Goal: Task Accomplishment & Management: Use online tool/utility

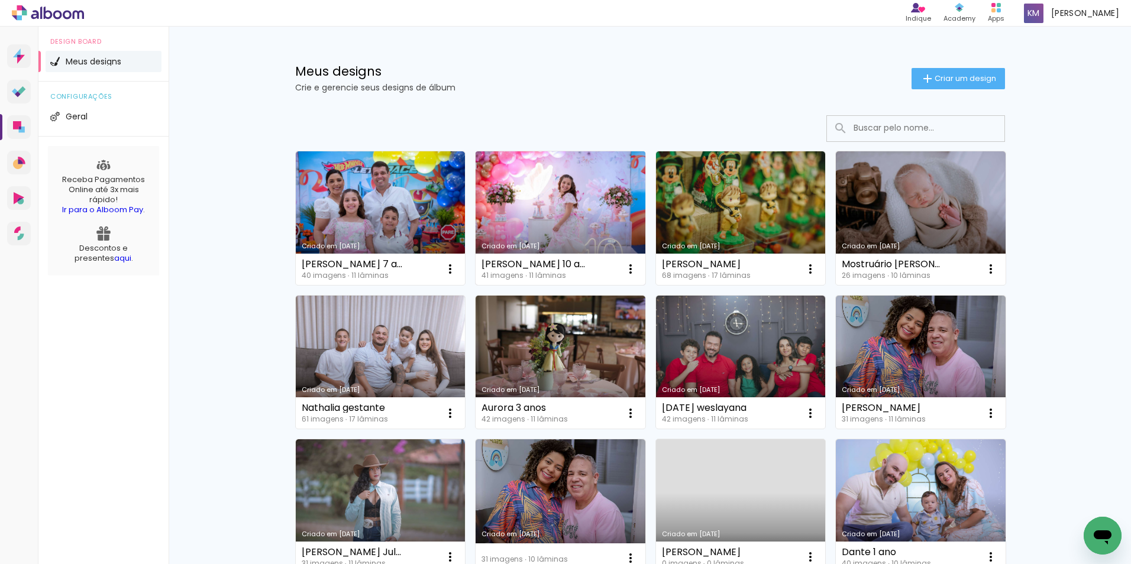
click at [522, 215] on link "Criado em [DATE]" at bounding box center [561, 218] width 170 height 134
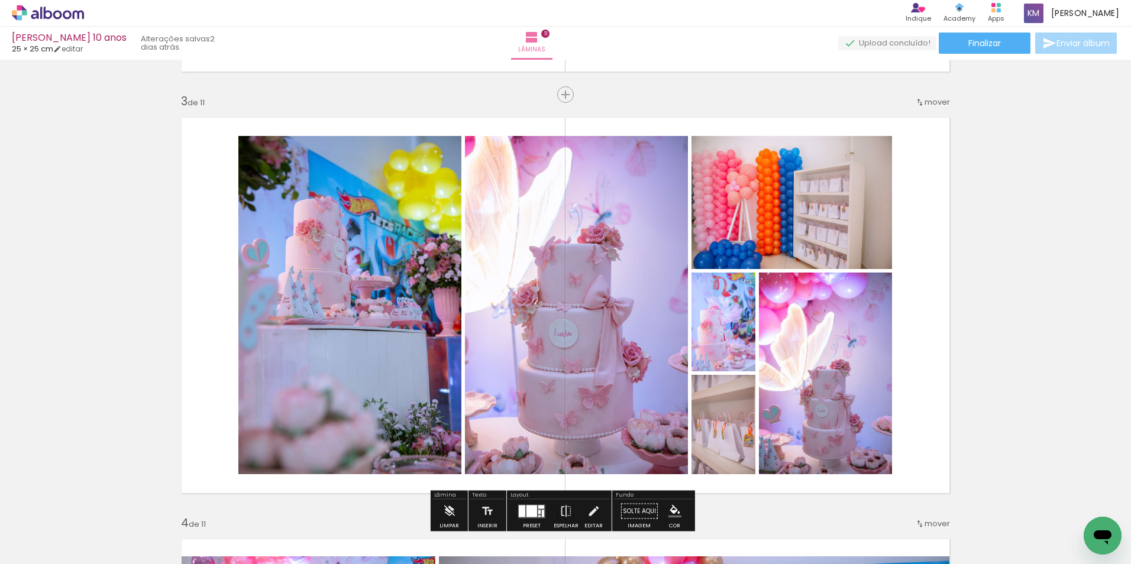
scroll to position [947, 0]
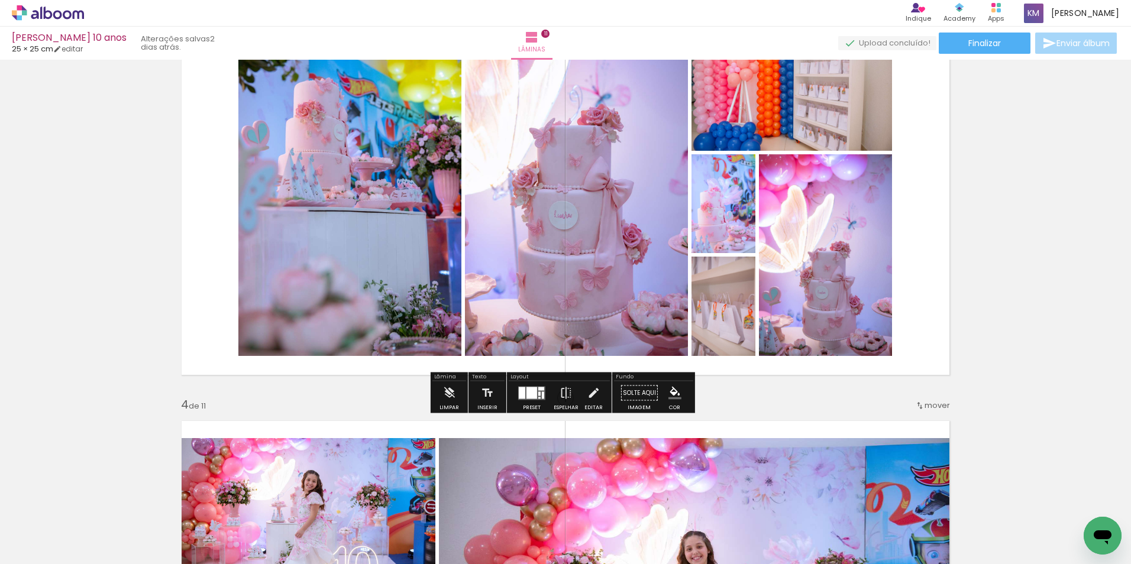
click at [785, 107] on quentale-photo at bounding box center [792, 84] width 201 height 133
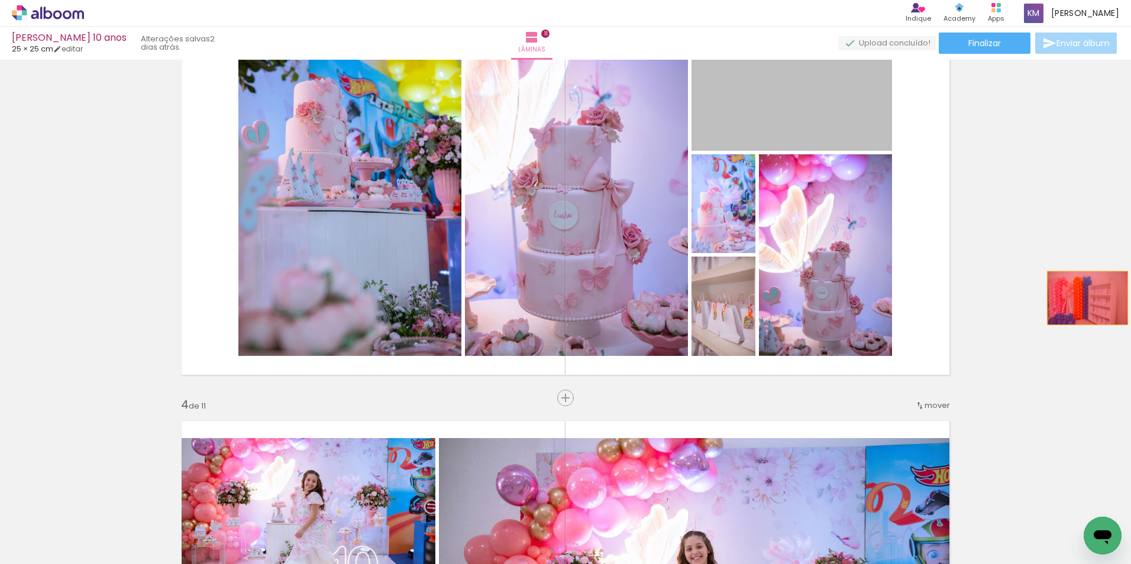
drag, startPoint x: 784, startPoint y: 105, endPoint x: 1083, endPoint y: 298, distance: 355.7
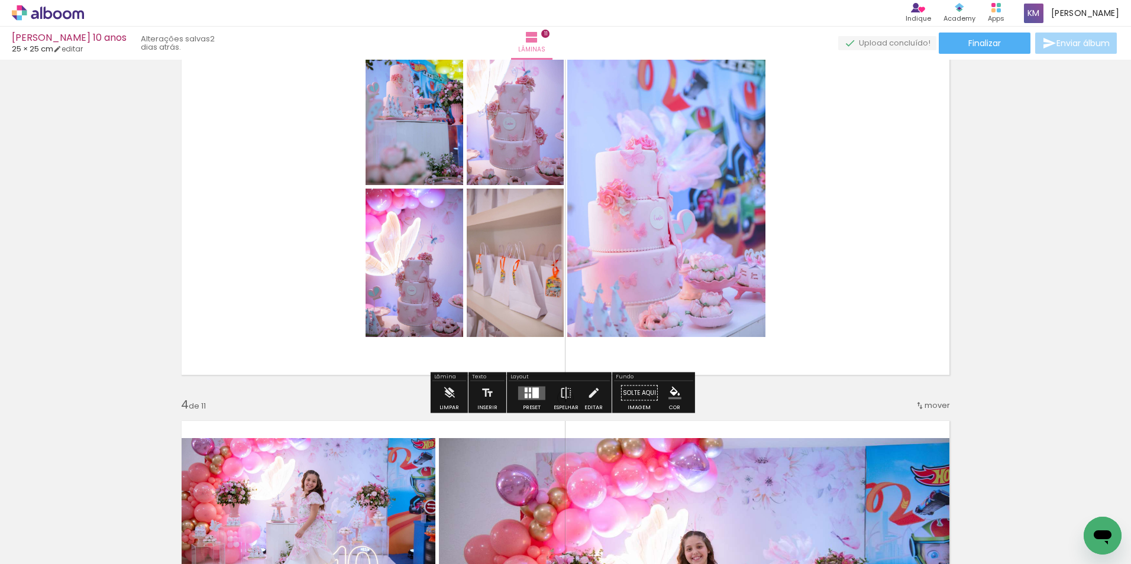
scroll to position [888, 0]
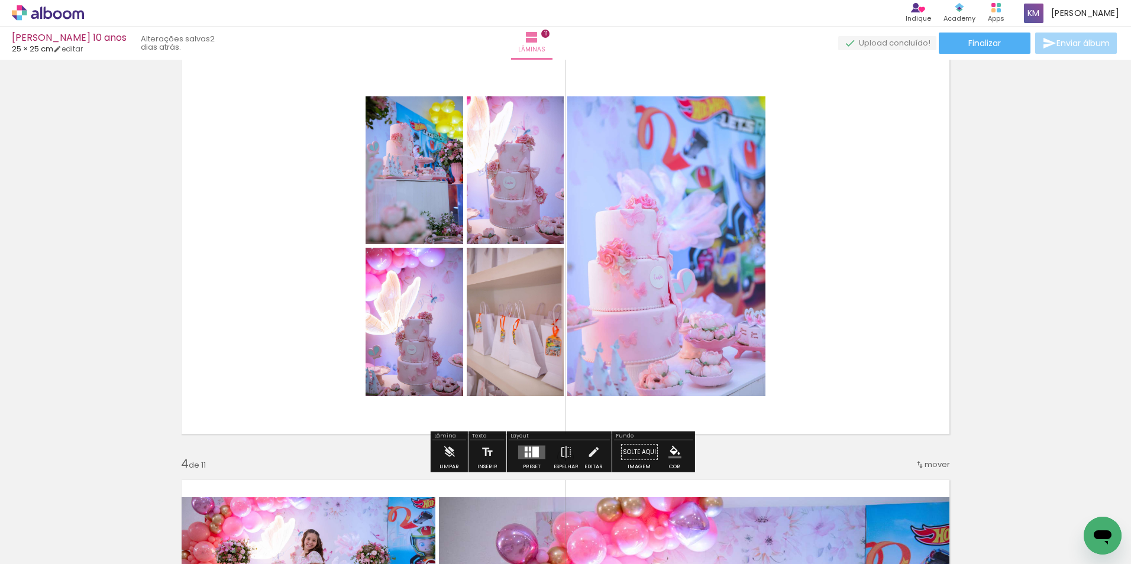
click at [533, 456] on div at bounding box center [536, 452] width 7 height 11
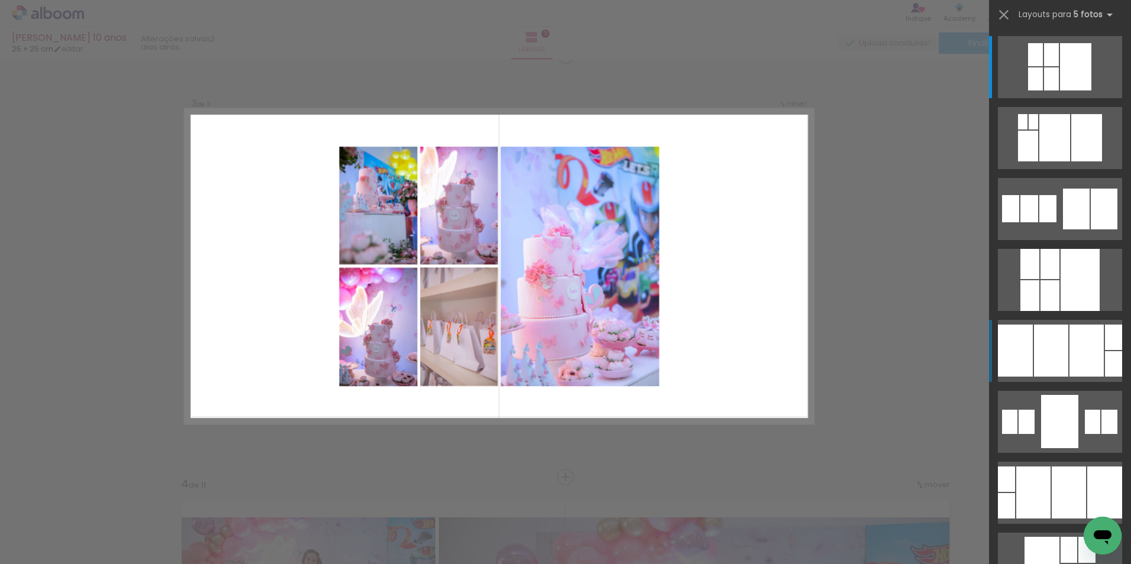
scroll to position [859, 0]
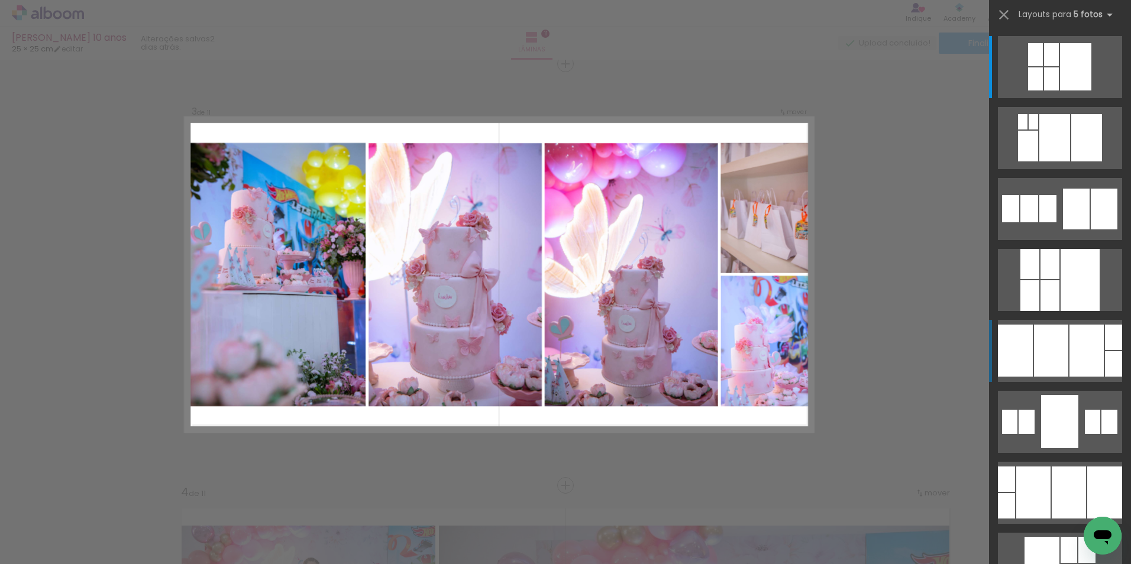
click at [1071, 358] on div at bounding box center [1087, 351] width 34 height 52
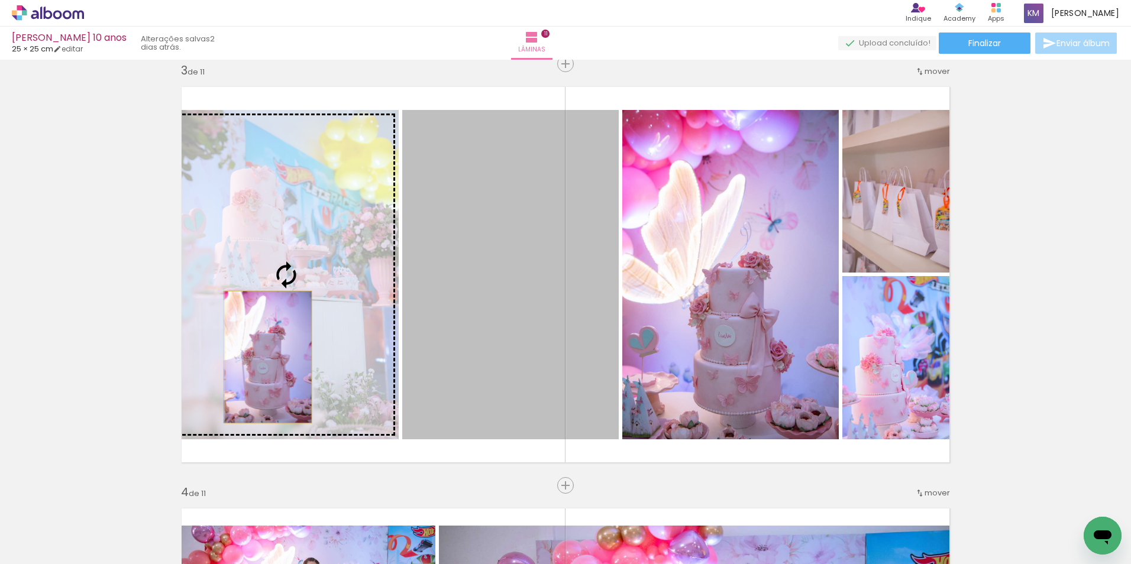
drag, startPoint x: 522, startPoint y: 372, endPoint x: 264, endPoint y: 357, distance: 258.4
click at [0, 0] on slot at bounding box center [0, 0] width 0 height 0
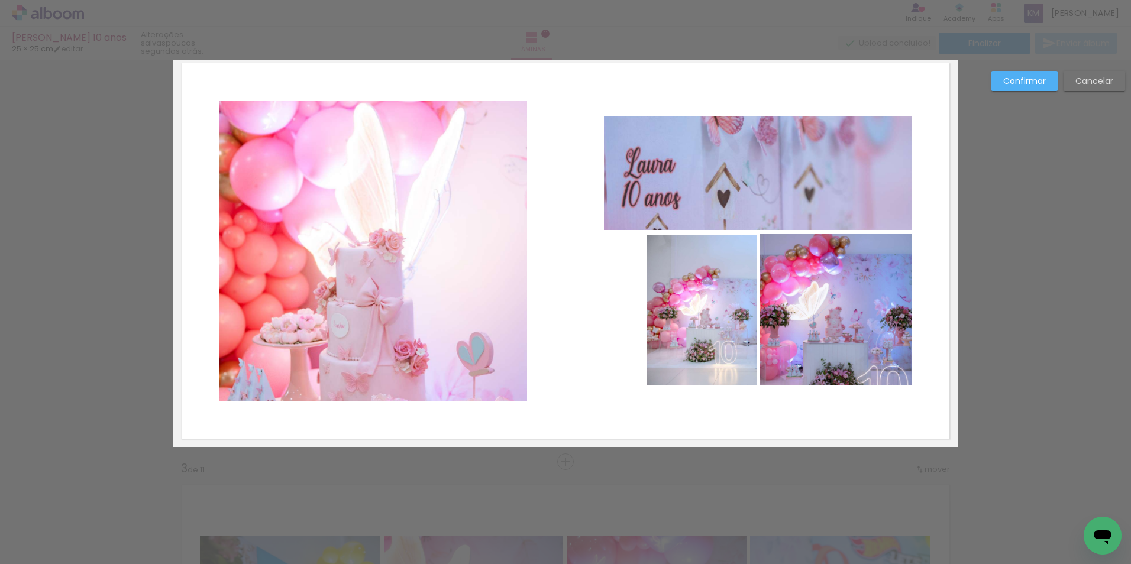
scroll to position [16686, 0]
click at [534, 359] on quentale-layouter at bounding box center [565, 251] width 785 height 392
click at [686, 318] on quentale-photo at bounding box center [702, 310] width 111 height 150
click at [701, 233] on div at bounding box center [702, 234] width 24 height 24
click at [772, 423] on quentale-layouter at bounding box center [565, 251] width 785 height 392
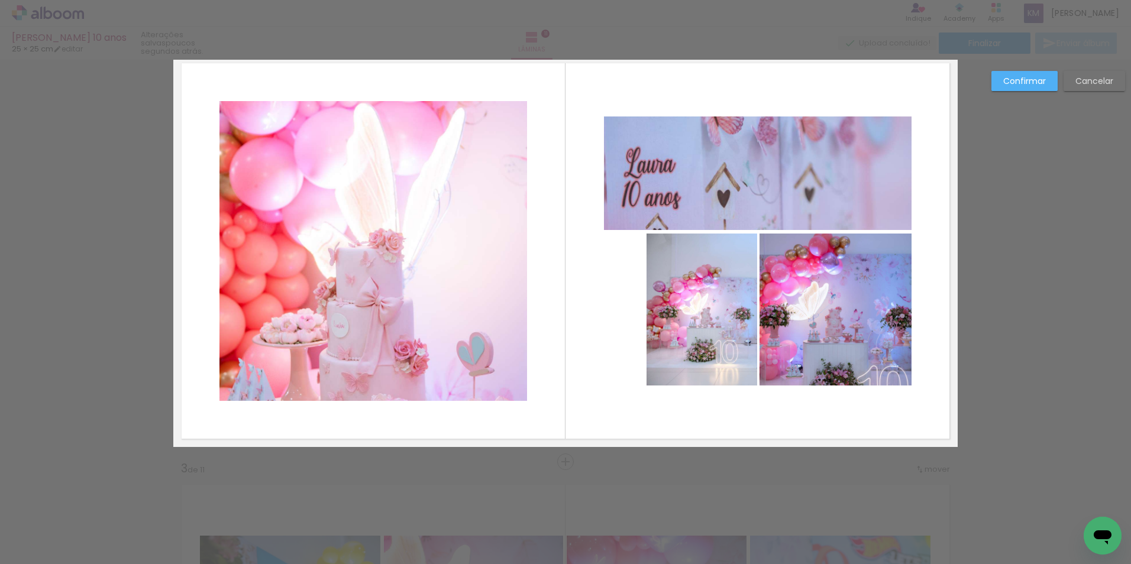
click at [699, 196] on quentale-photo at bounding box center [758, 174] width 308 height 114
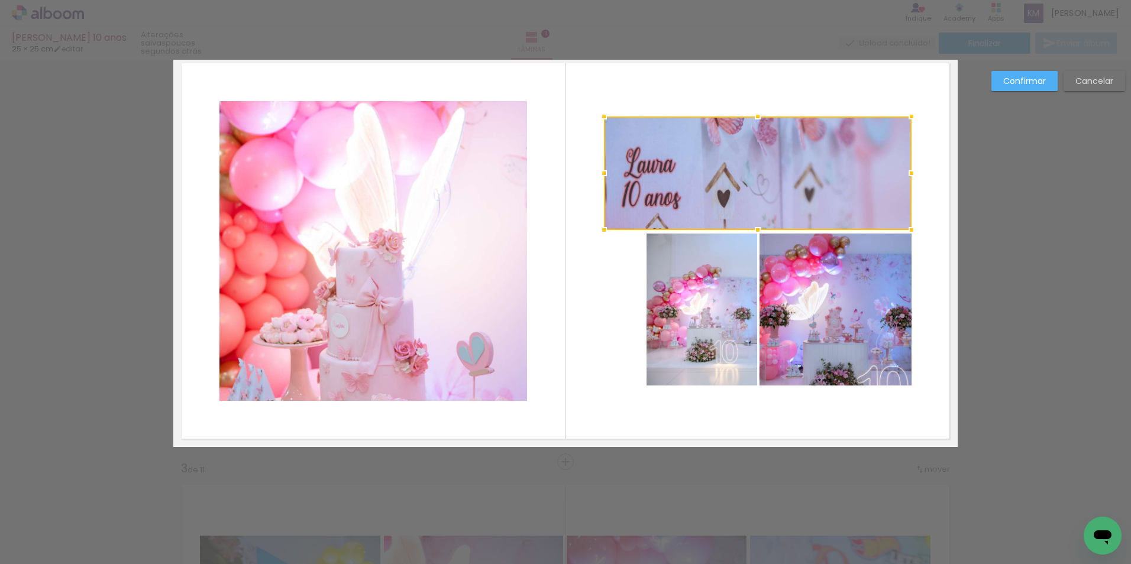
click at [720, 360] on quentale-photo at bounding box center [702, 310] width 111 height 152
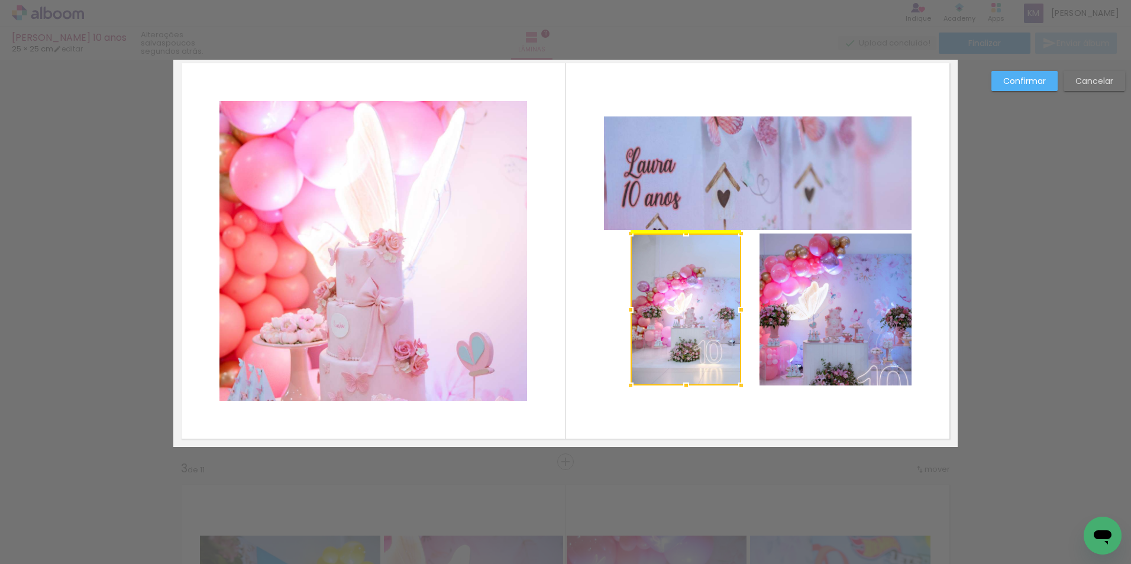
drag, startPoint x: 714, startPoint y: 361, endPoint x: 698, endPoint y: 364, distance: 16.4
click at [698, 364] on div at bounding box center [686, 310] width 111 height 152
drag, startPoint x: 774, startPoint y: 427, endPoint x: 706, endPoint y: 378, distance: 83.1
click at [774, 427] on quentale-layouter at bounding box center [565, 251] width 785 height 392
click at [682, 350] on quentale-photo at bounding box center [686, 310] width 111 height 152
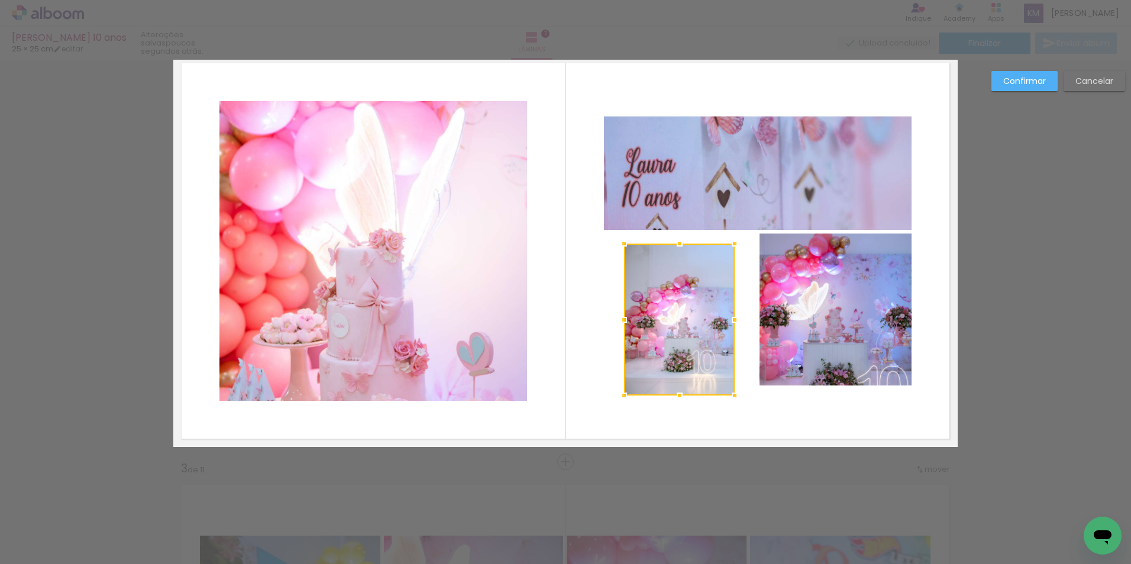
drag, startPoint x: 682, startPoint y: 350, endPoint x: 773, endPoint y: 350, distance: 90.5
click at [676, 360] on div at bounding box center [679, 320] width 111 height 152
click at [798, 351] on quentale-photo at bounding box center [836, 310] width 152 height 152
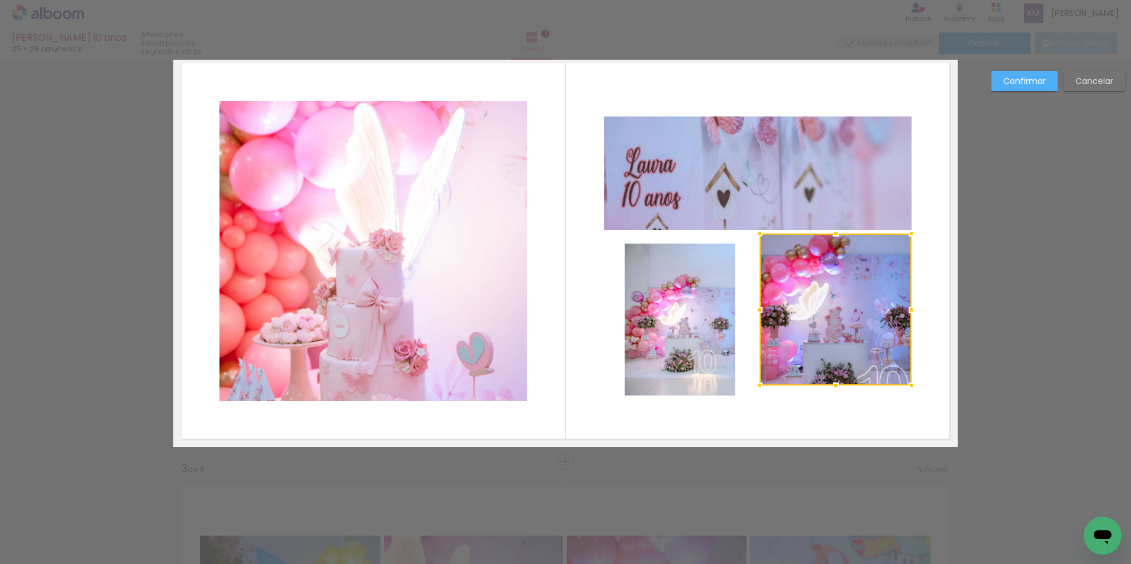
click at [682, 366] on quentale-photo at bounding box center [680, 320] width 111 height 152
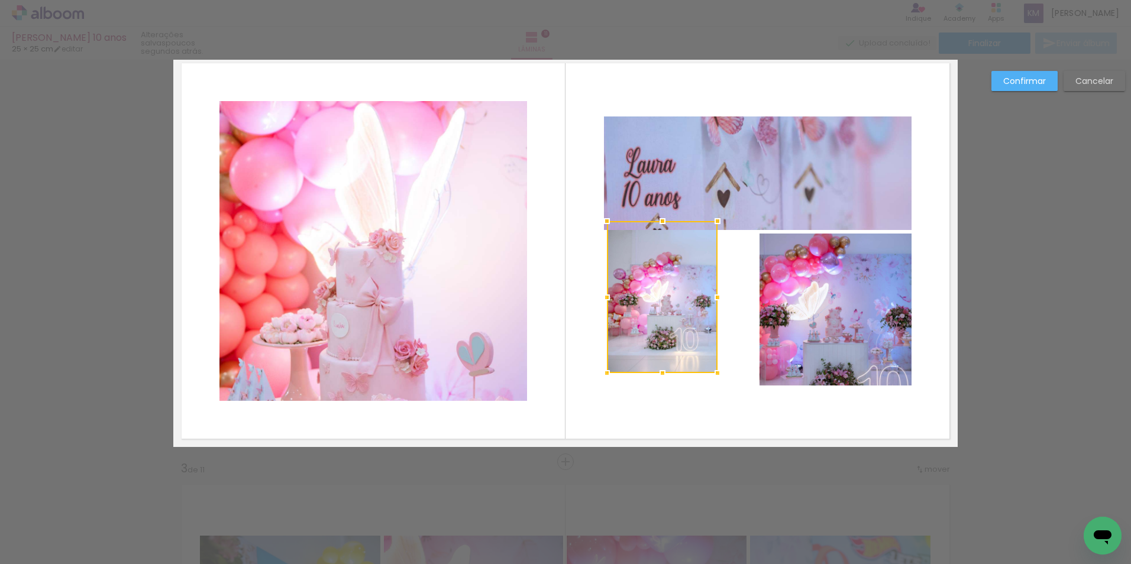
drag, startPoint x: 682, startPoint y: 366, endPoint x: 664, endPoint y: 344, distance: 28.6
click at [664, 344] on div at bounding box center [662, 297] width 111 height 152
click at [727, 205] on quentale-photo at bounding box center [758, 174] width 308 height 114
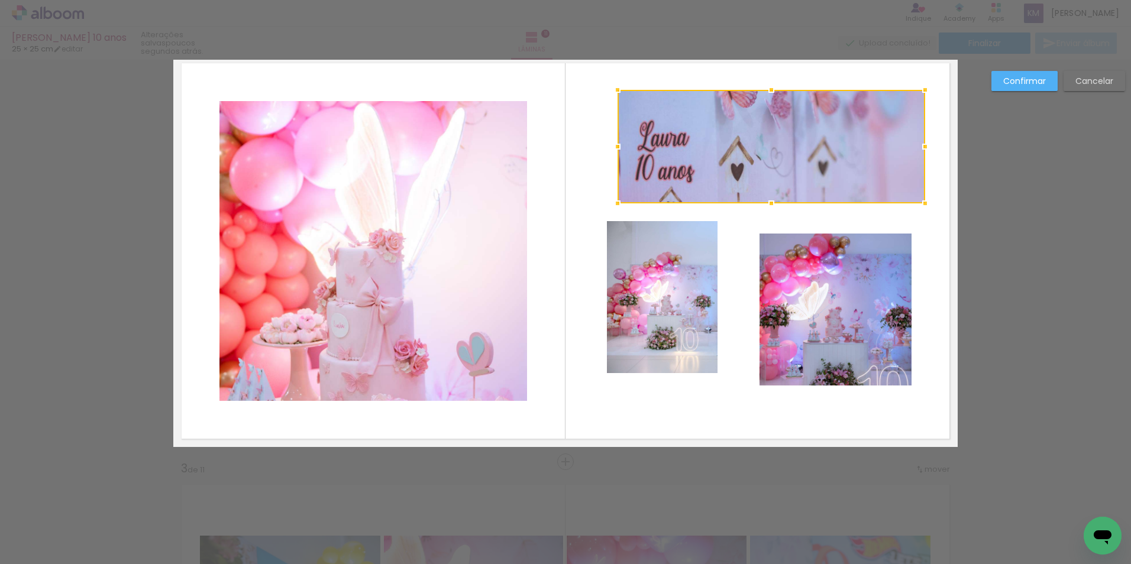
drag, startPoint x: 775, startPoint y: 178, endPoint x: 786, endPoint y: 151, distance: 28.7
click at [786, 151] on div at bounding box center [772, 147] width 308 height 114
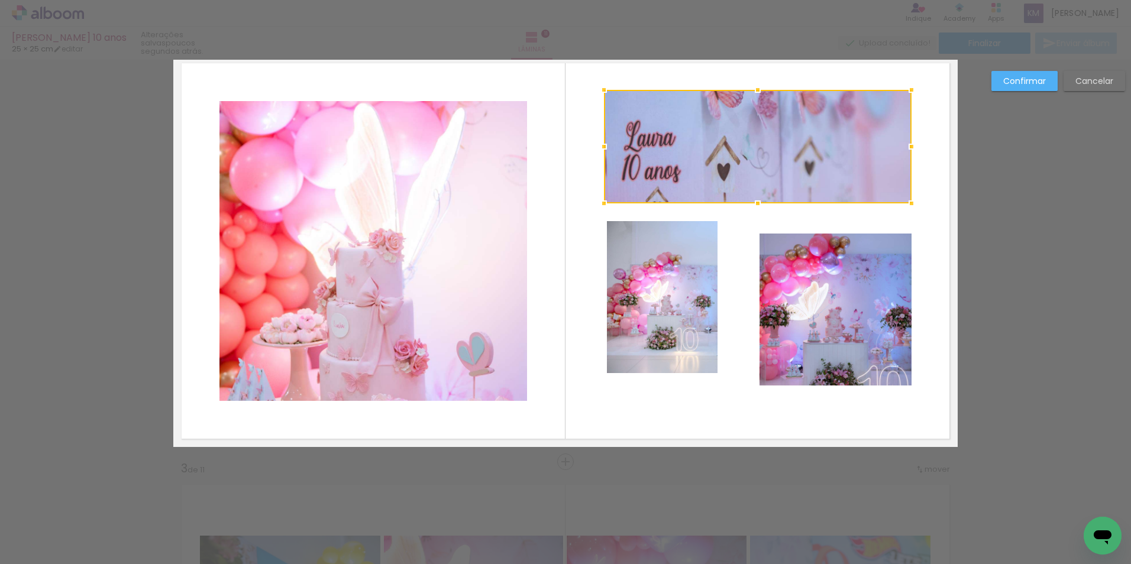
click at [804, 322] on quentale-photo at bounding box center [836, 310] width 152 height 152
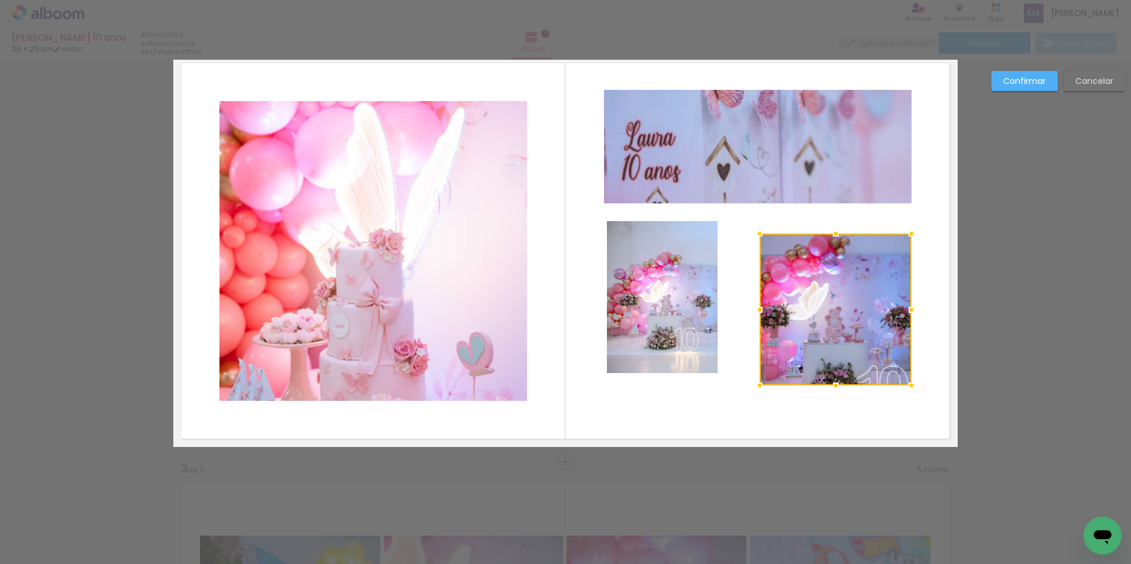
click at [0, 0] on slot "Cancelar" at bounding box center [0, 0] width 0 height 0
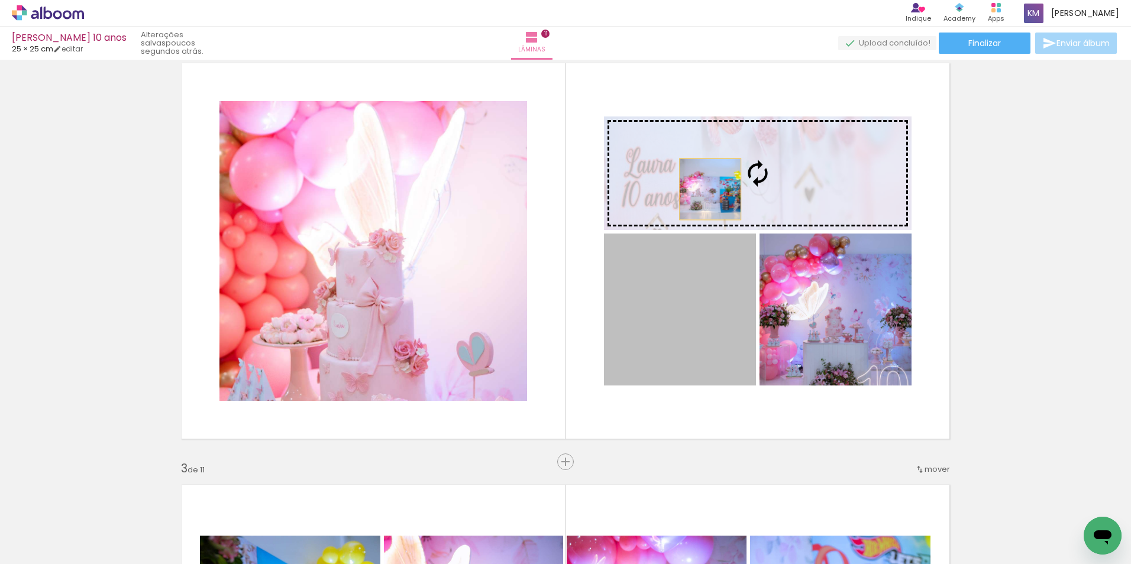
drag, startPoint x: 681, startPoint y: 337, endPoint x: 706, endPoint y: 189, distance: 150.0
click at [0, 0] on slot at bounding box center [0, 0] width 0 height 0
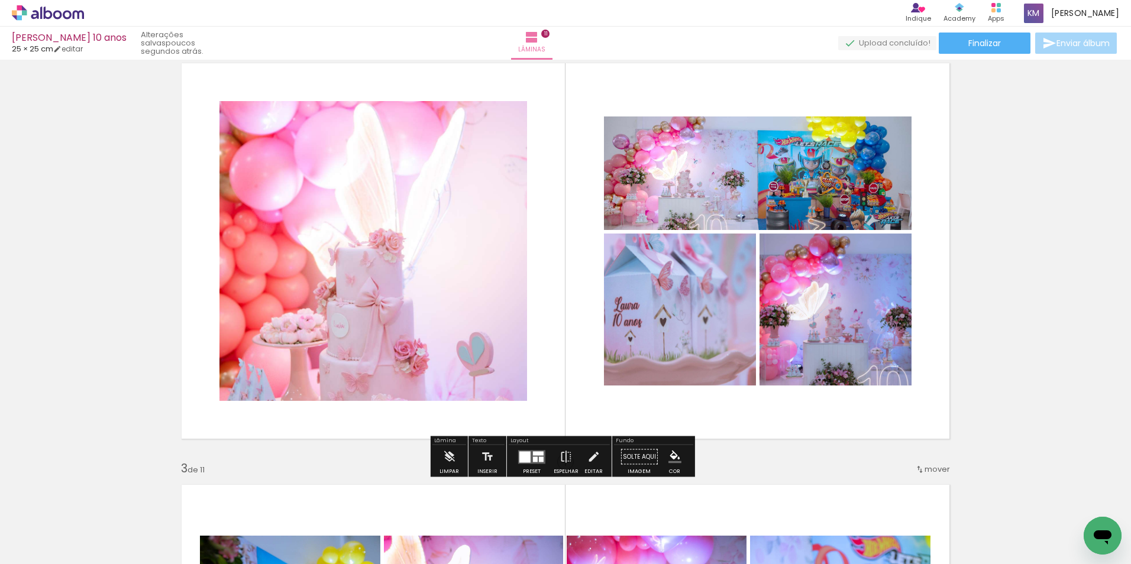
click at [711, 191] on quentale-photo at bounding box center [758, 174] width 308 height 114
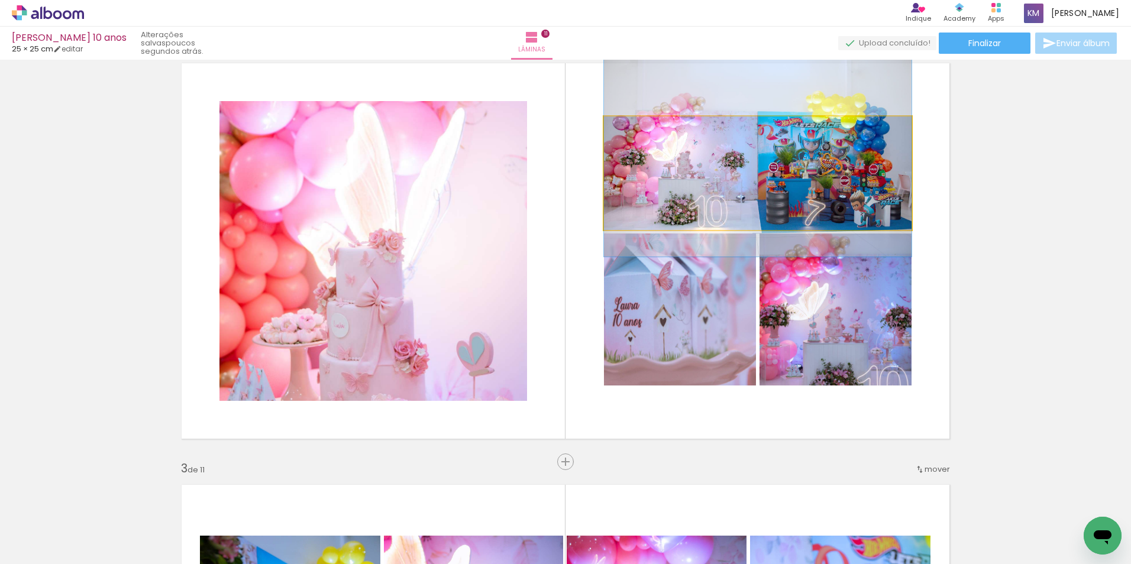
drag, startPoint x: 711, startPoint y: 191, endPoint x: 782, endPoint y: 173, distance: 73.3
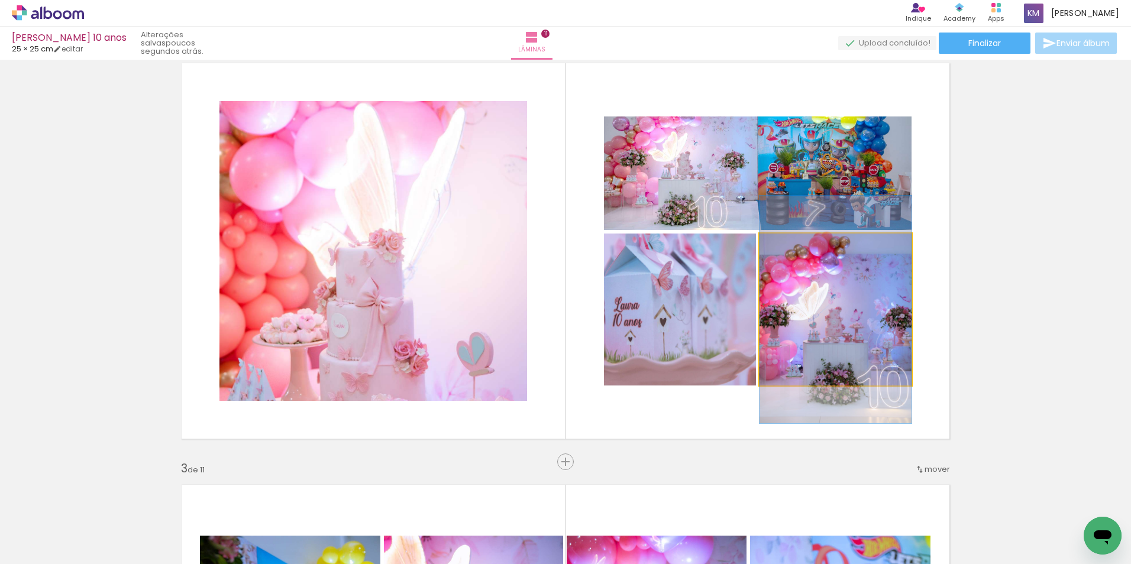
click at [831, 336] on quentale-photo at bounding box center [836, 310] width 152 height 152
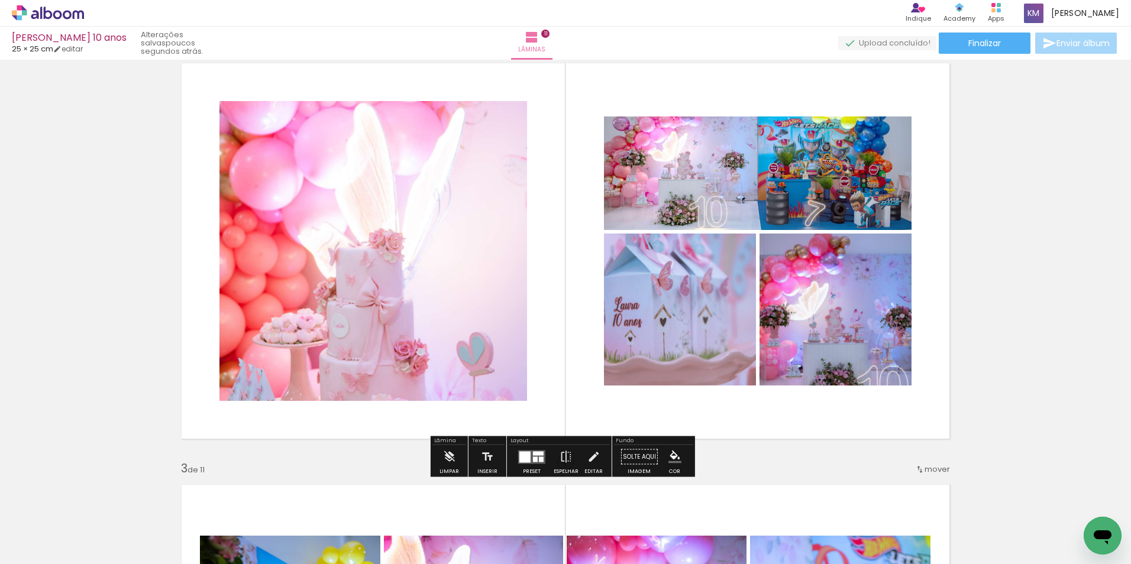
click at [370, 359] on quentale-photo at bounding box center [374, 251] width 308 height 300
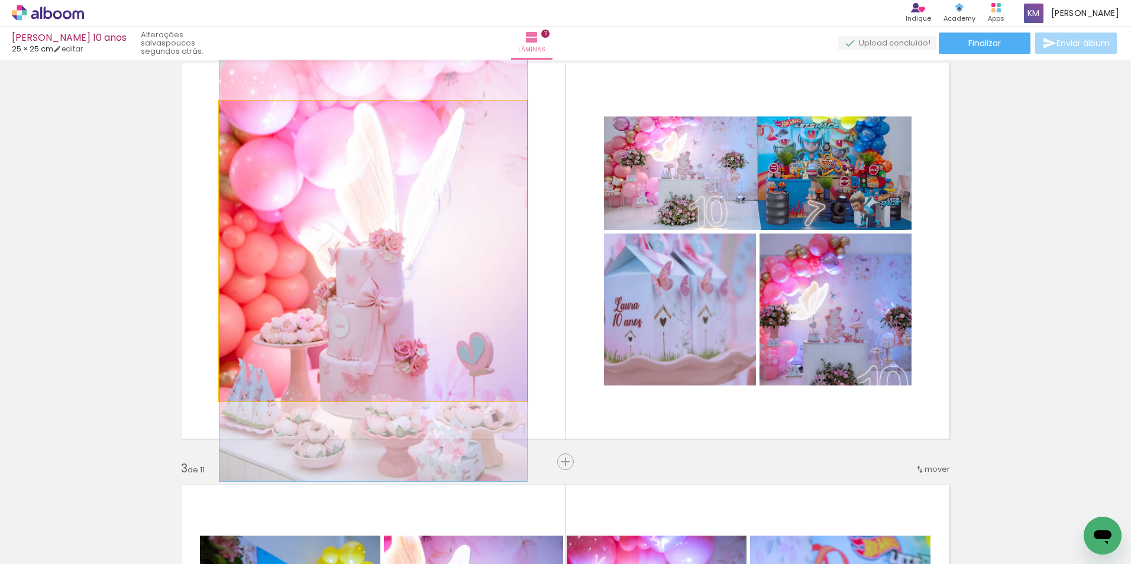
click at [370, 359] on quentale-photo at bounding box center [374, 251] width 308 height 300
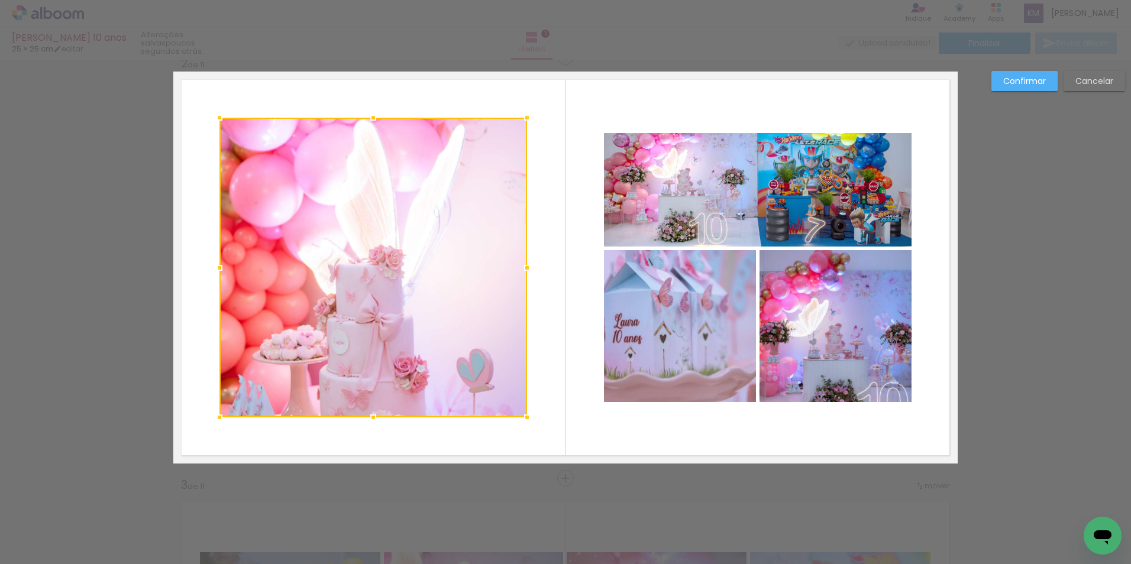
scroll to position [437, 0]
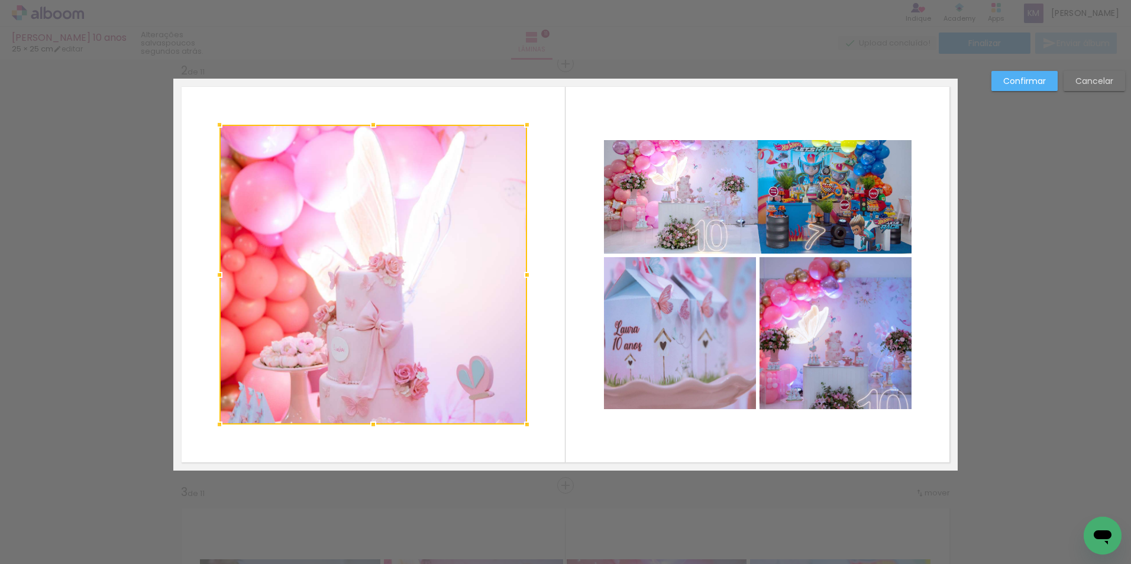
click at [392, 364] on div at bounding box center [374, 275] width 308 height 300
click at [391, 364] on div at bounding box center [374, 275] width 308 height 300
click at [0, 0] on slot "Cancelar" at bounding box center [0, 0] width 0 height 0
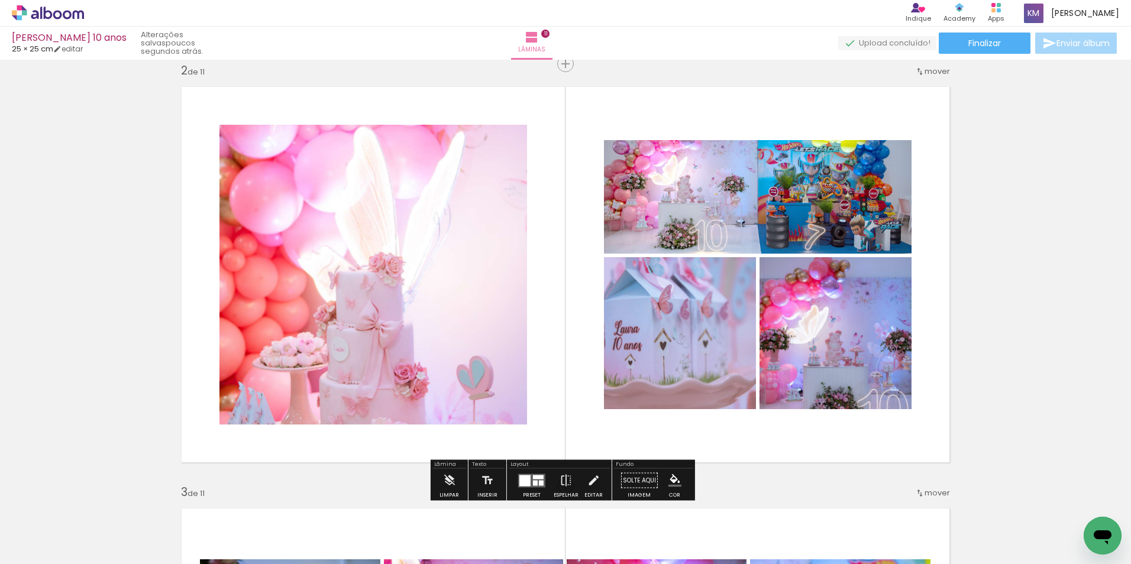
click at [563, 324] on quentale-layouter at bounding box center [565, 275] width 785 height 392
click at [533, 483] on div at bounding box center [535, 482] width 5 height 5
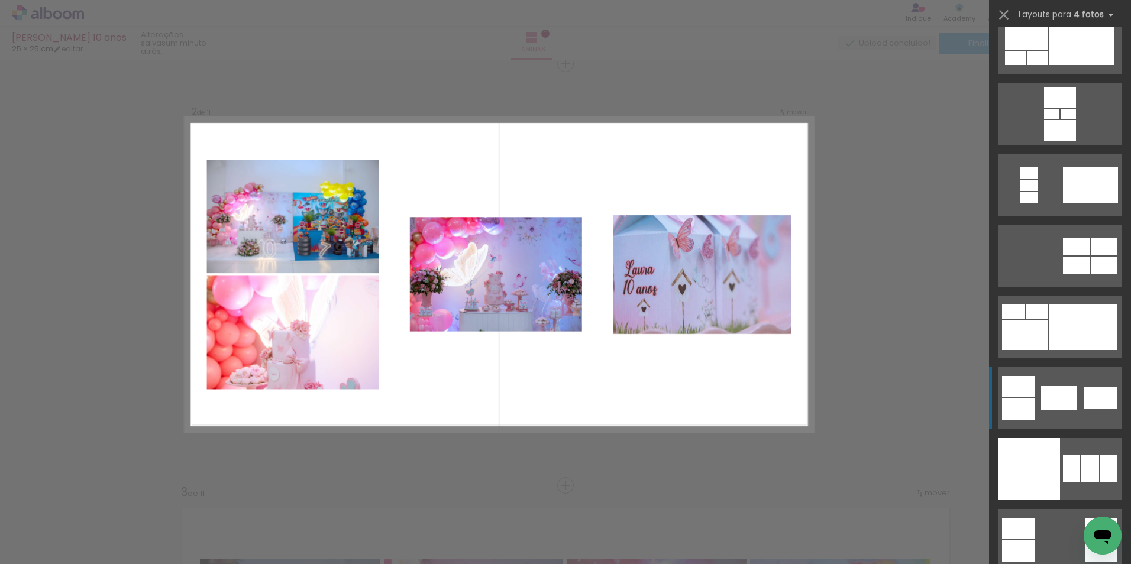
scroll to position [17384, 0]
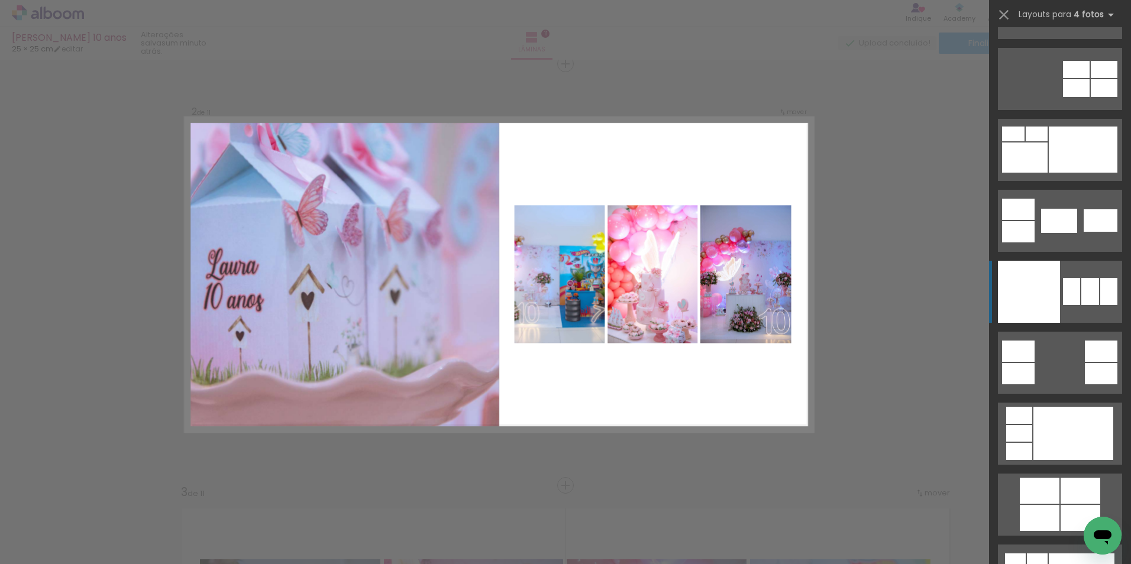
click at [1039, 290] on div at bounding box center [1029, 292] width 62 height 62
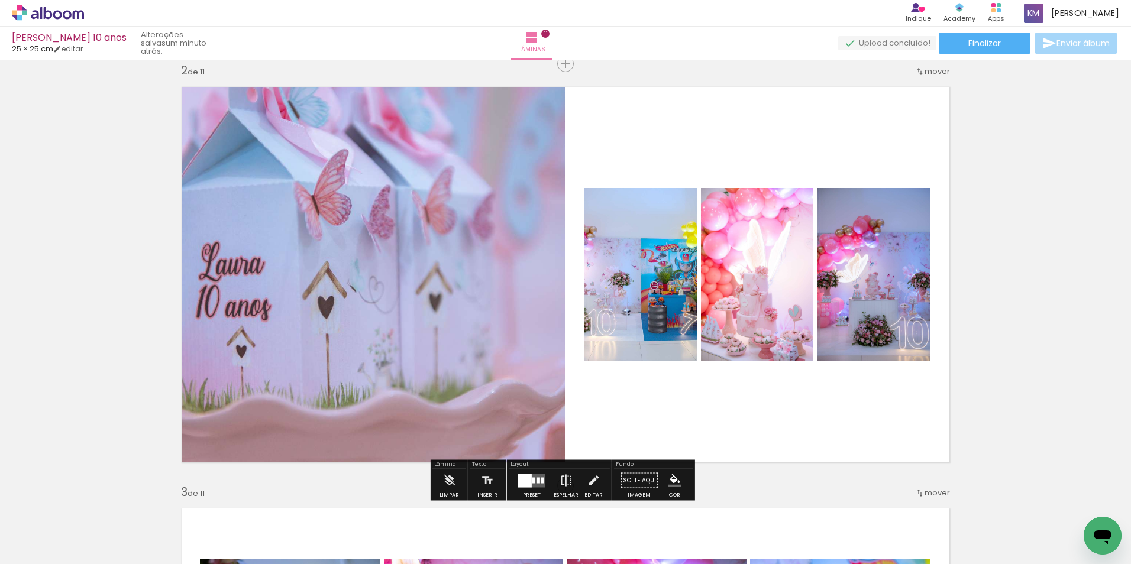
click at [656, 315] on quentale-photo at bounding box center [641, 274] width 113 height 173
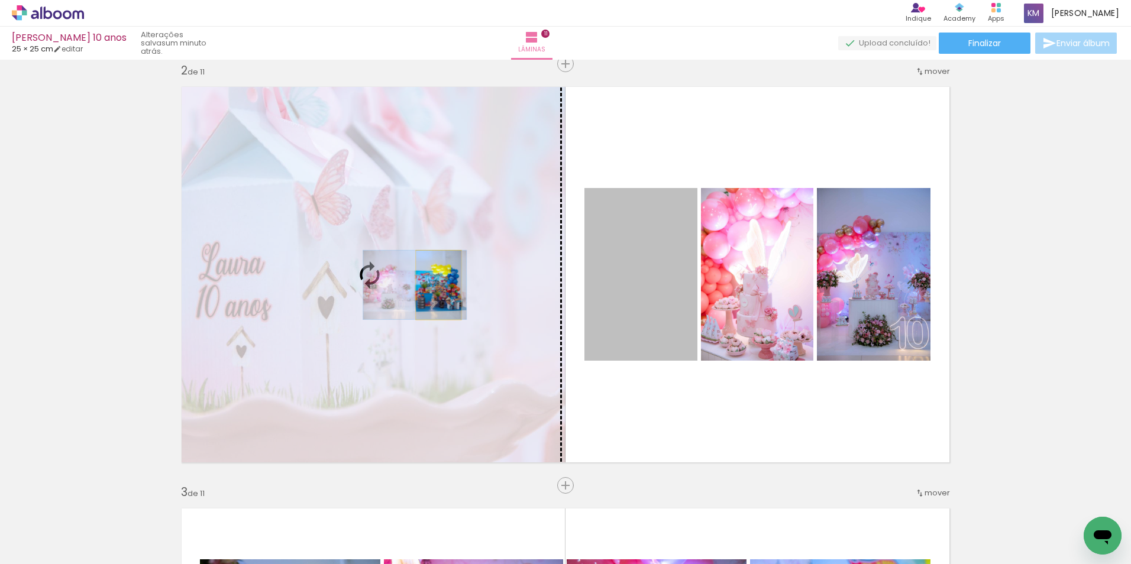
drag, startPoint x: 661, startPoint y: 312, endPoint x: 434, endPoint y: 285, distance: 228.2
click at [0, 0] on slot at bounding box center [0, 0] width 0 height 0
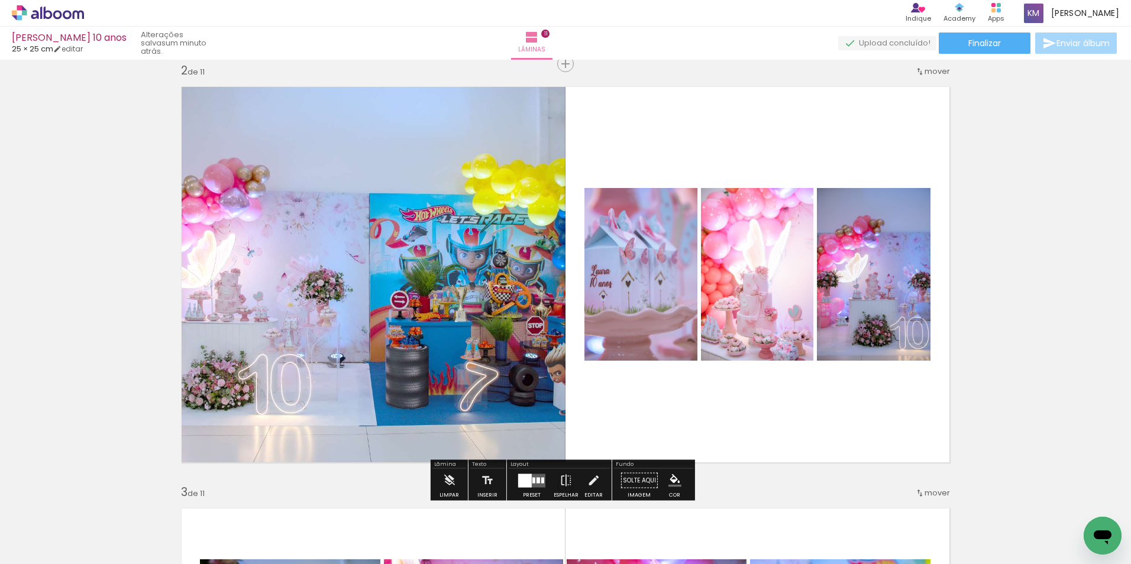
click at [434, 295] on quentale-photo at bounding box center [369, 275] width 392 height 392
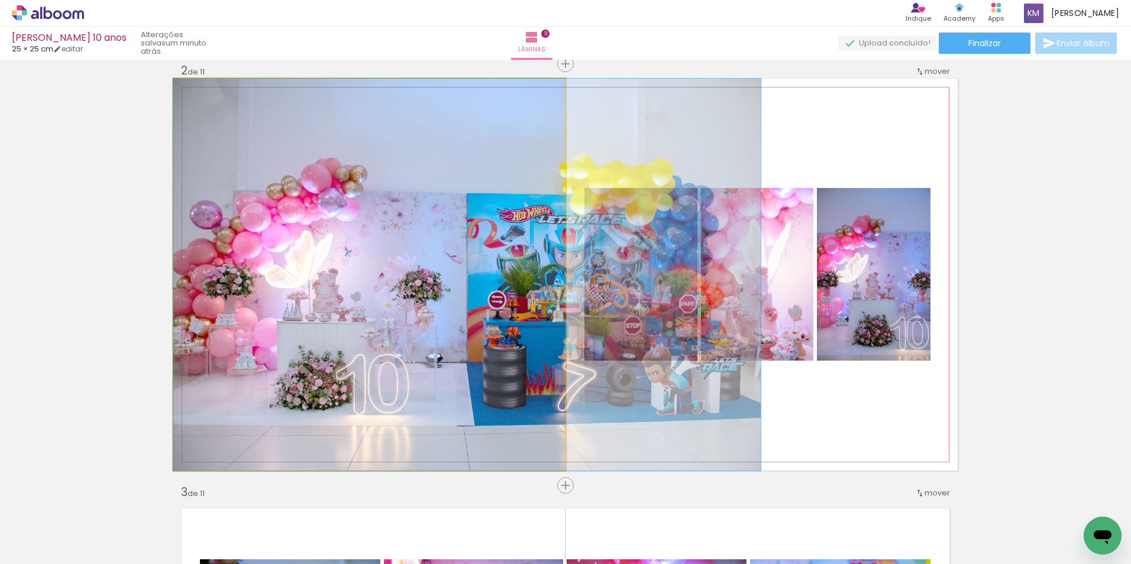
drag, startPoint x: 434, startPoint y: 295, endPoint x: 541, endPoint y: 289, distance: 107.8
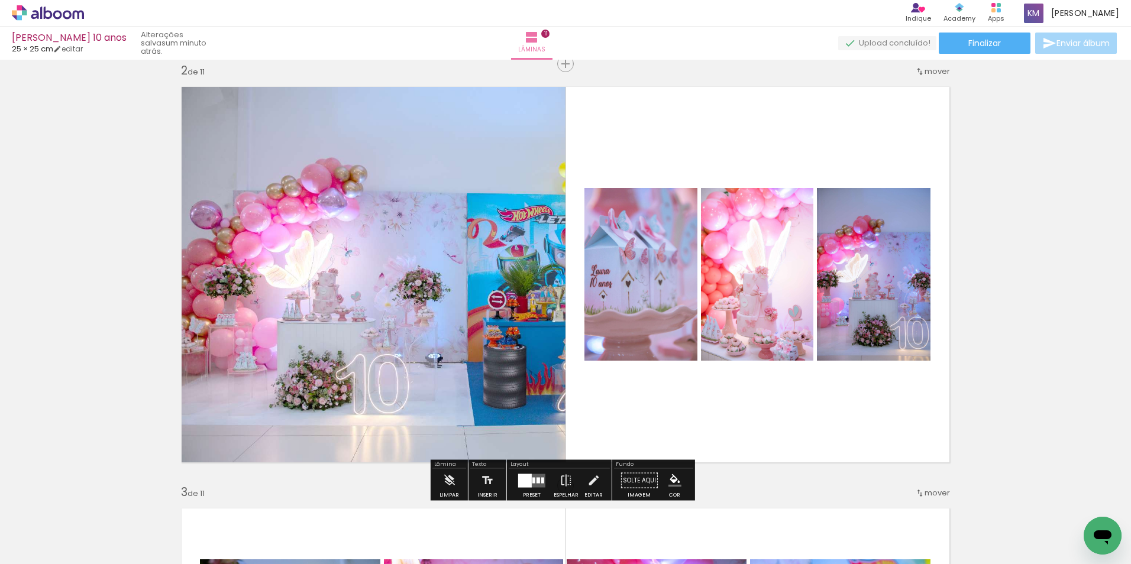
scroll to position [674, 0]
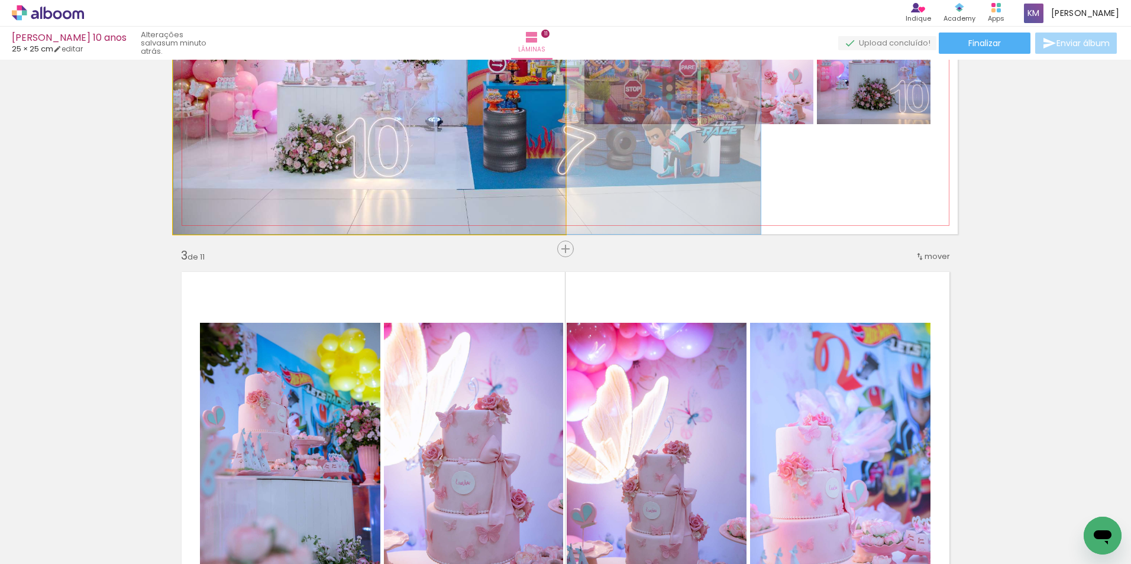
click at [498, 163] on quentale-photo at bounding box center [369, 38] width 392 height 392
click at [505, 158] on quentale-photo at bounding box center [369, 38] width 392 height 392
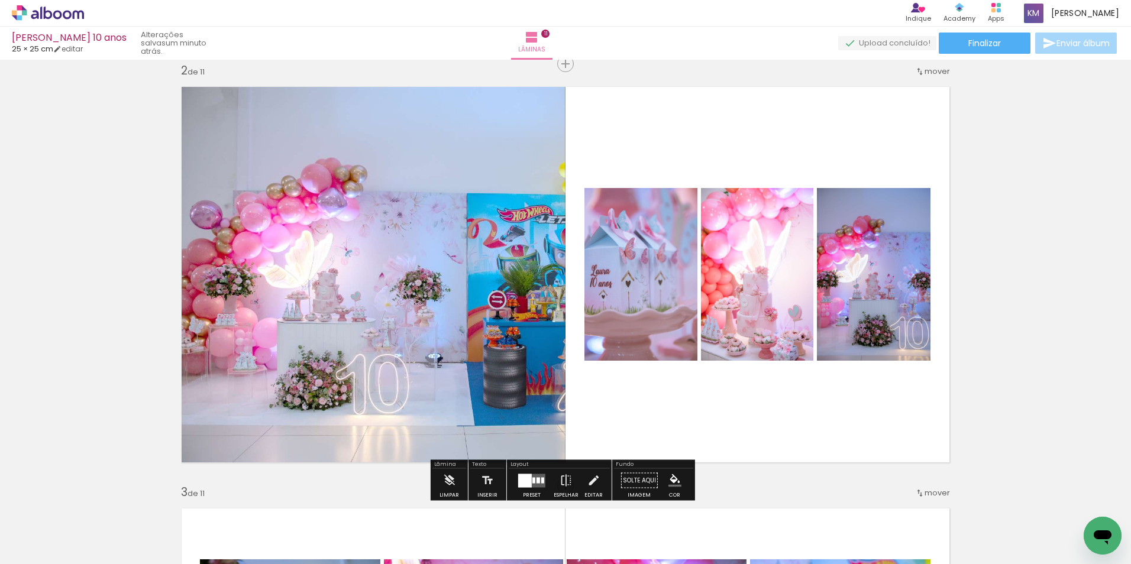
scroll to position [378, 0]
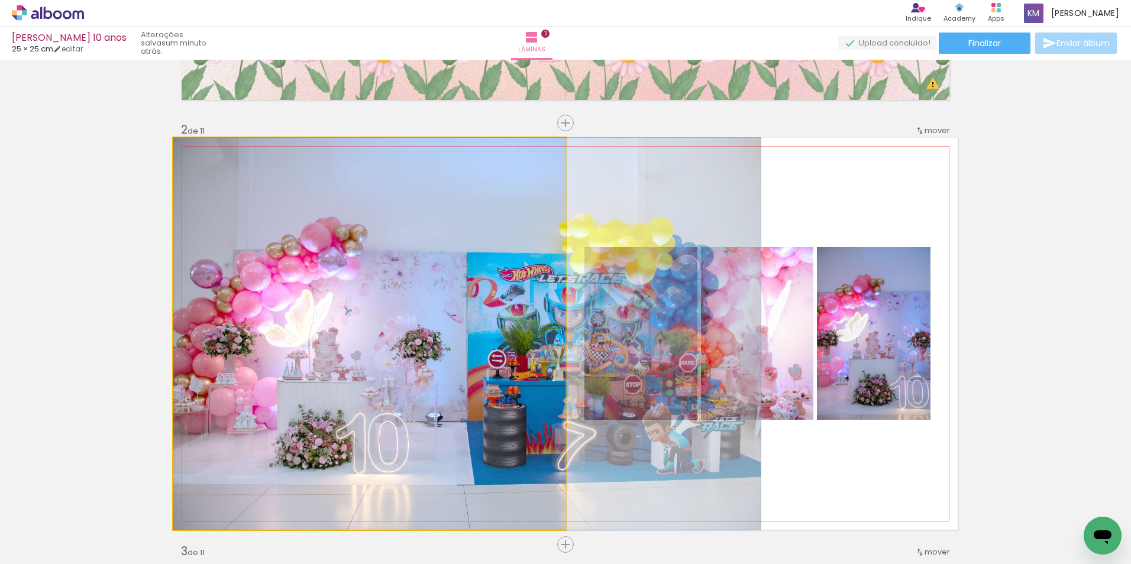
click at [512, 266] on quentale-photo at bounding box center [369, 334] width 392 height 392
click at [511, 262] on quentale-photo at bounding box center [369, 334] width 392 height 392
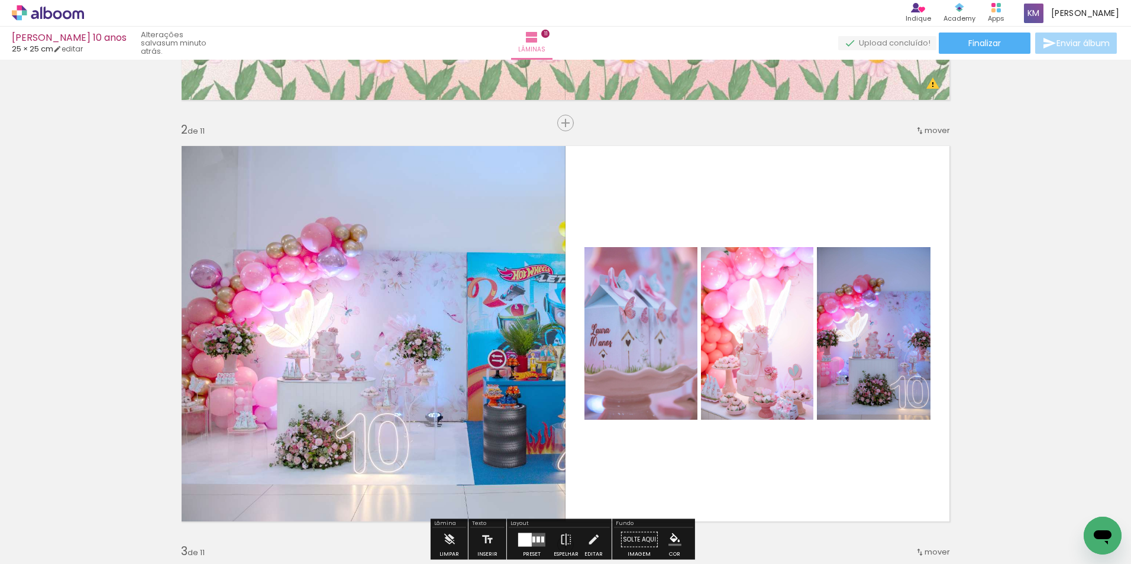
click at [563, 170] on quentale-layouter at bounding box center [565, 334] width 785 height 392
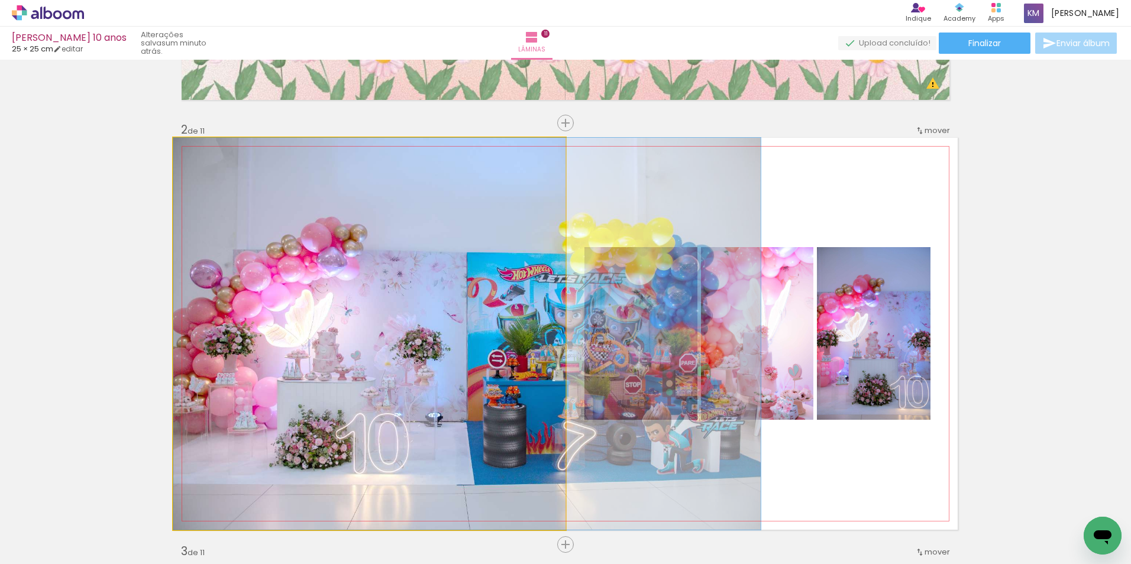
click at [559, 170] on quentale-photo at bounding box center [369, 334] width 392 height 392
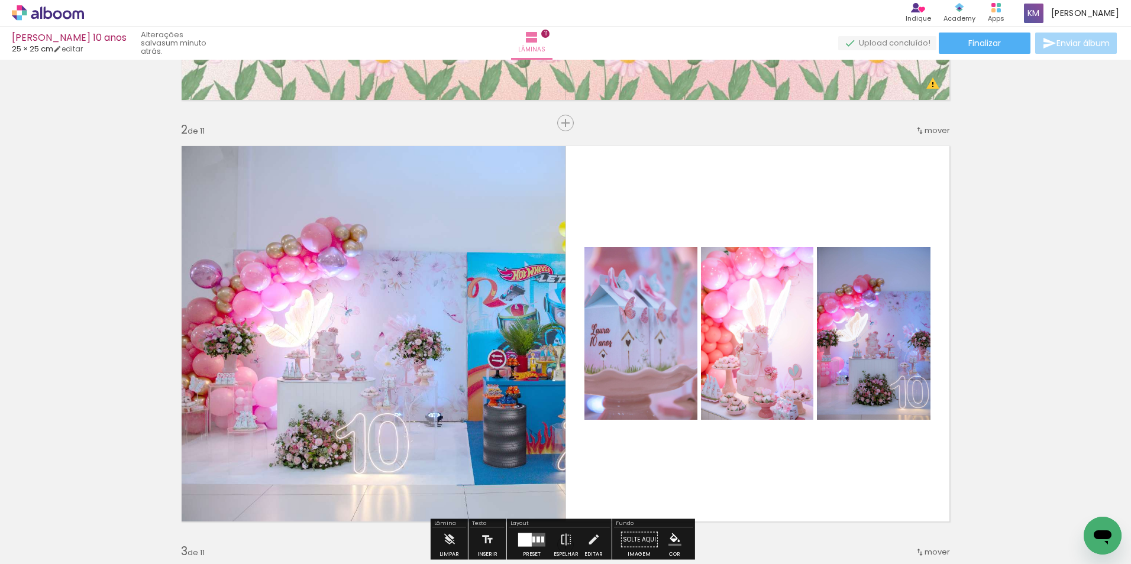
click at [559, 170] on quentale-photo at bounding box center [369, 334] width 392 height 392
click at [563, 164] on quentale-layouter at bounding box center [565, 334] width 785 height 392
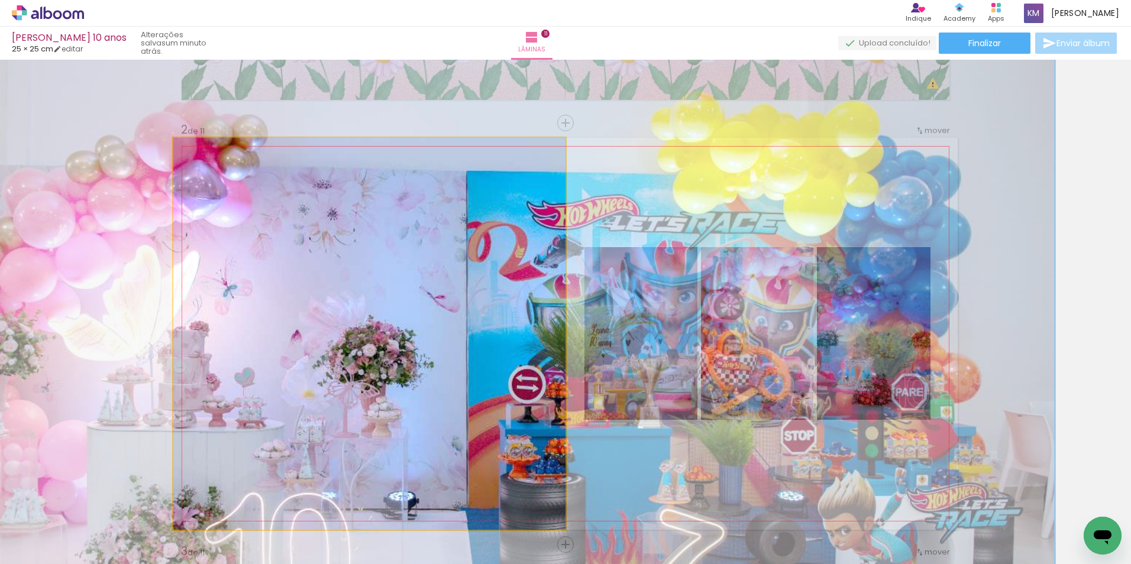
drag, startPoint x: 199, startPoint y: 151, endPoint x: 263, endPoint y: 167, distance: 65.7
click at [254, 156] on div at bounding box center [218, 150] width 82 height 18
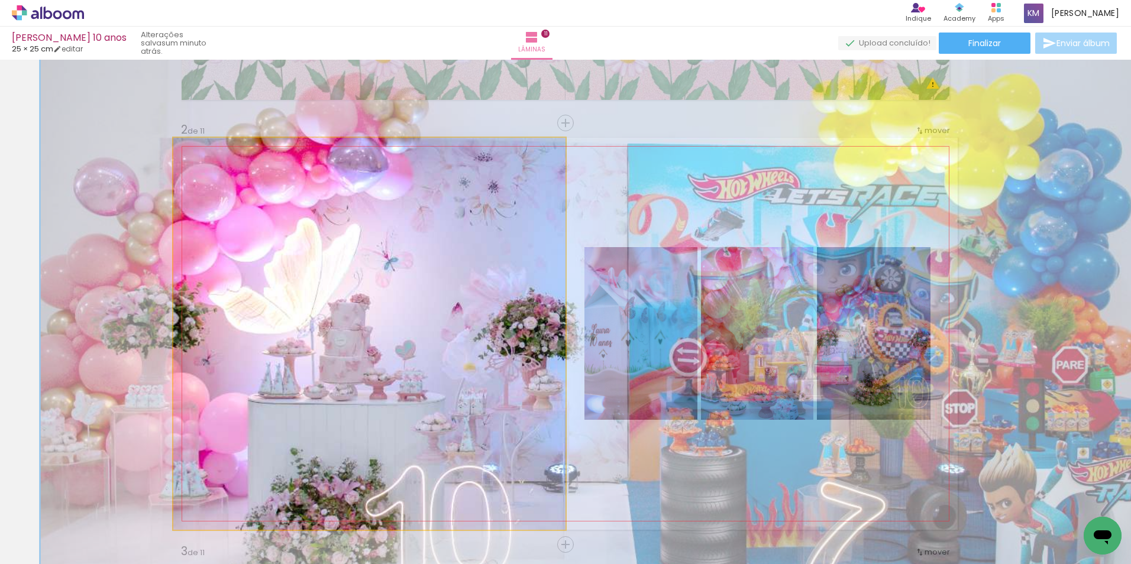
drag, startPoint x: 315, startPoint y: 292, endPoint x: 476, endPoint y: 265, distance: 163.2
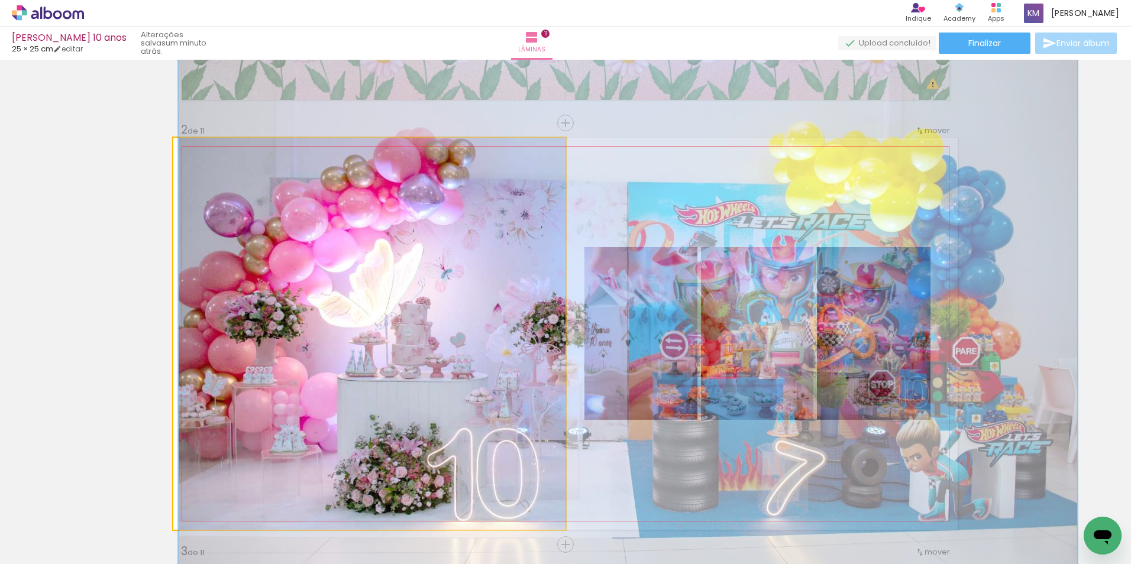
drag, startPoint x: 243, startPoint y: 150, endPoint x: 221, endPoint y: 152, distance: 22.0
click at [221, 152] on div at bounding box center [225, 150] width 11 height 11
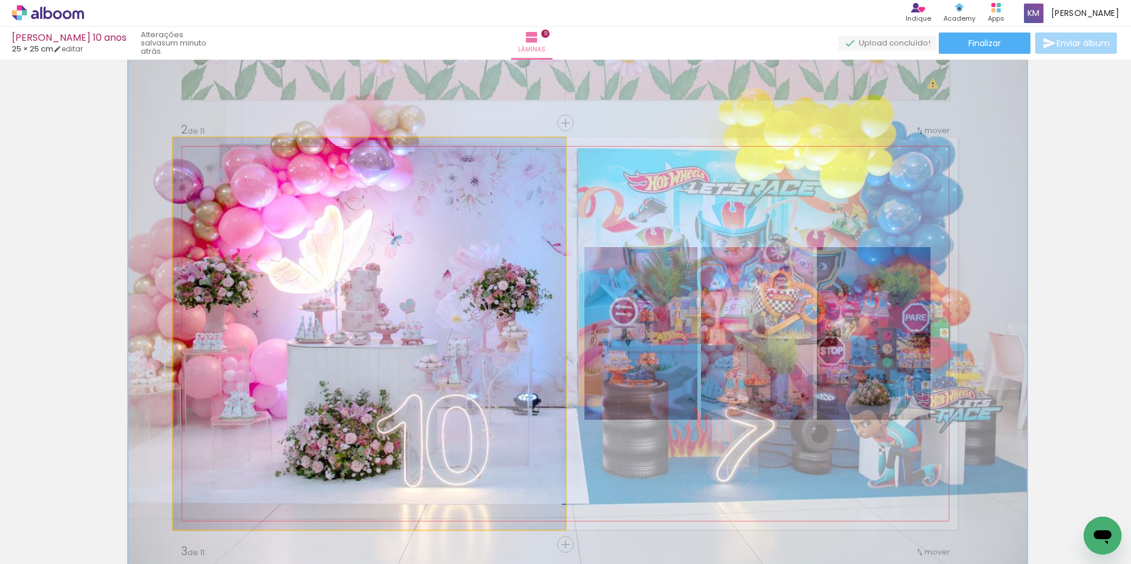
drag, startPoint x: 428, startPoint y: 316, endPoint x: 379, endPoint y: 280, distance: 61.1
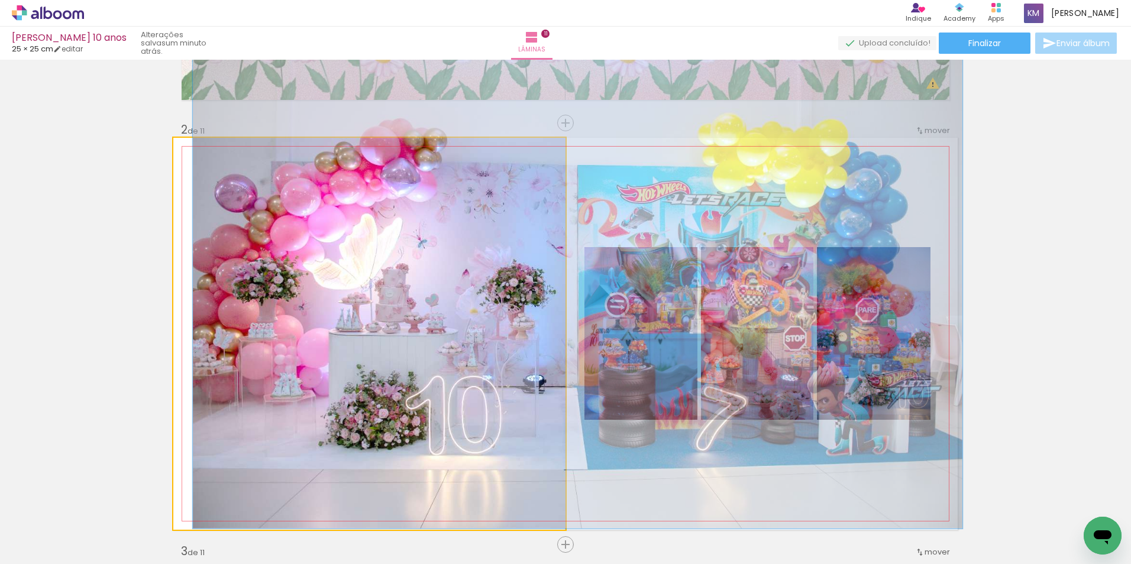
drag, startPoint x: 219, startPoint y: 151, endPoint x: 209, endPoint y: 151, distance: 10.1
click at [210, 151] on div at bounding box center [215, 150] width 11 height 11
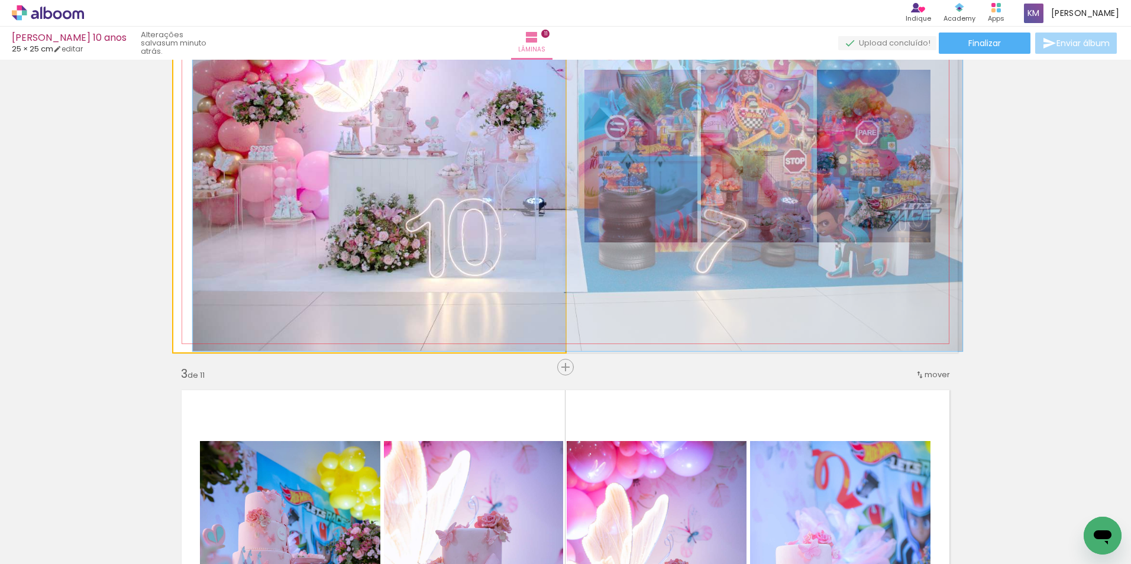
click at [415, 201] on quentale-photo at bounding box center [369, 156] width 392 height 392
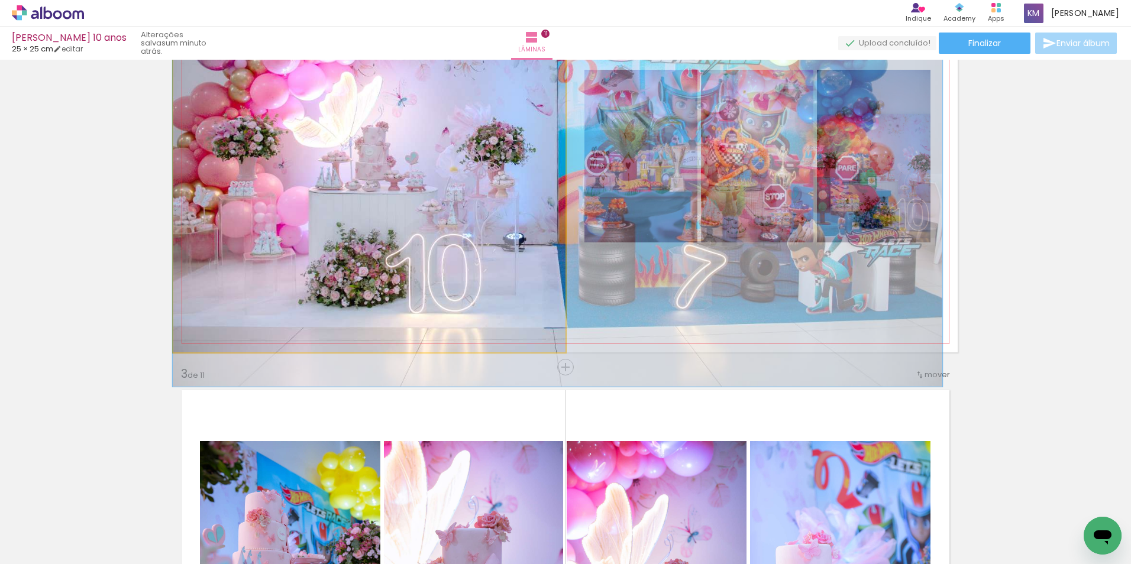
drag, startPoint x: 415, startPoint y: 201, endPoint x: 469, endPoint y: 232, distance: 62.3
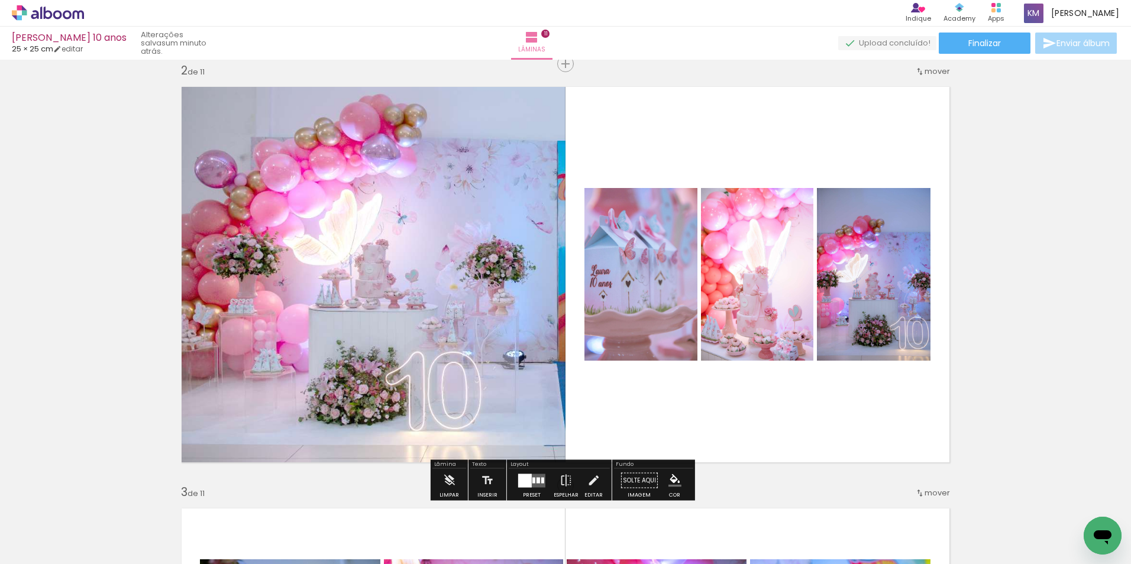
scroll to position [378, 0]
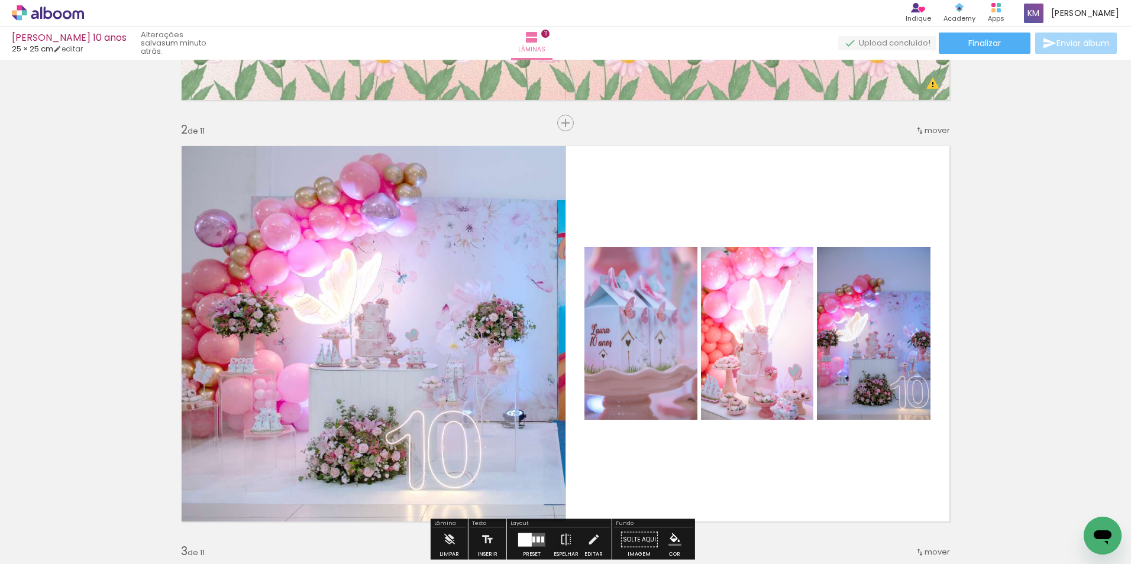
click at [477, 283] on quentale-photo at bounding box center [369, 334] width 392 height 392
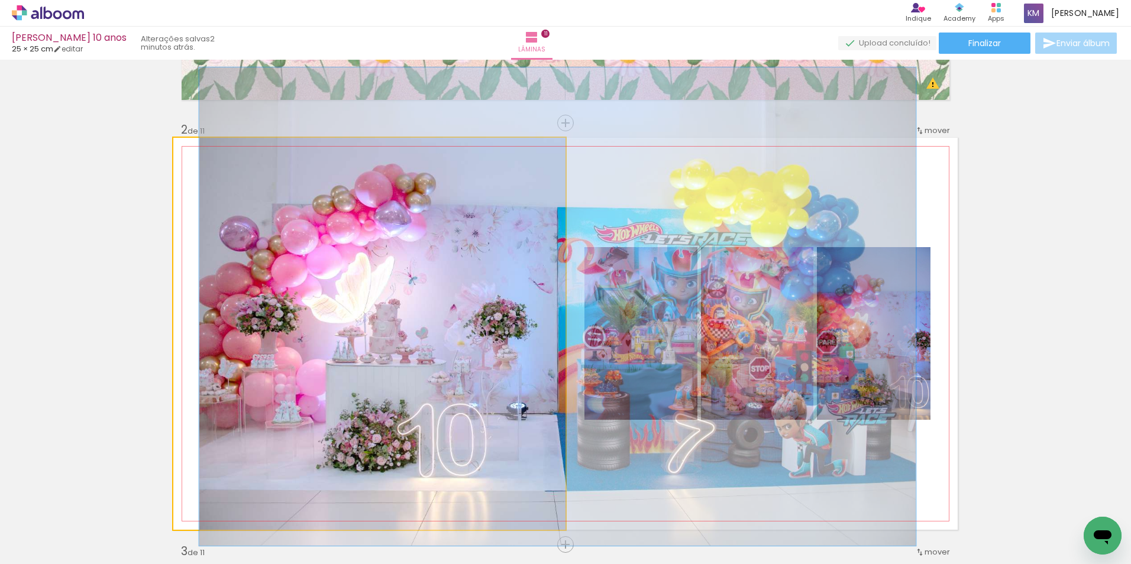
click at [208, 150] on div at bounding box center [211, 150] width 11 height 11
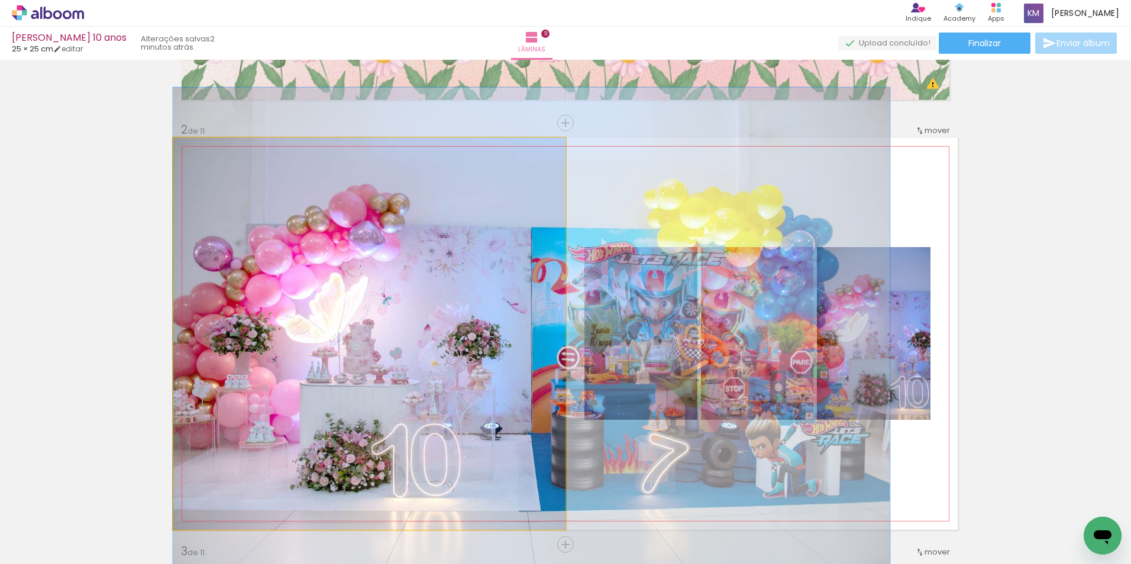
drag, startPoint x: 366, startPoint y: 315, endPoint x: 529, endPoint y: 335, distance: 164.0
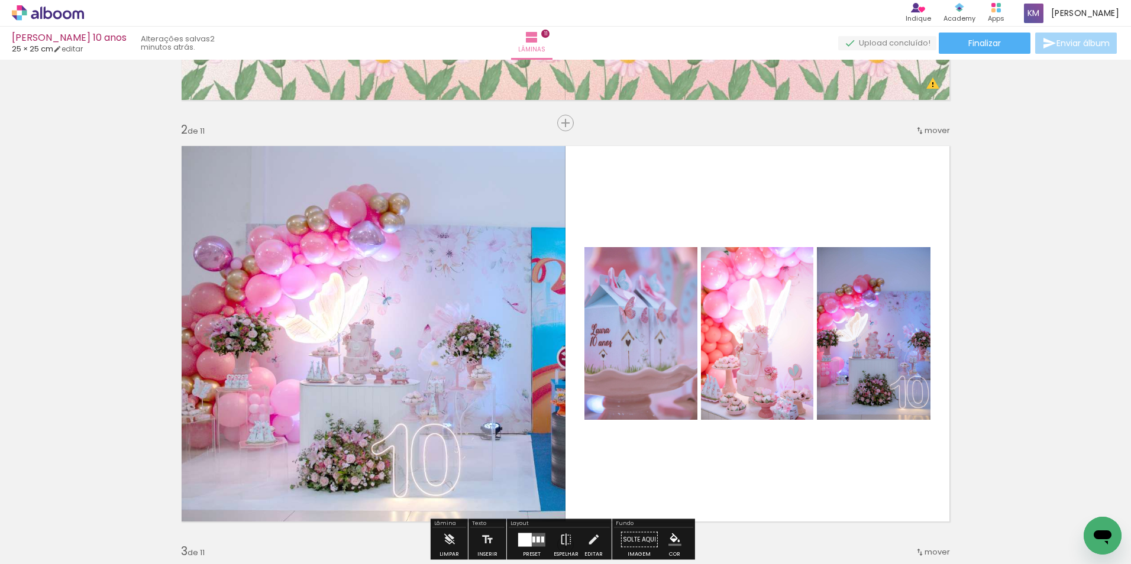
click at [463, 364] on quentale-photo at bounding box center [369, 334] width 392 height 392
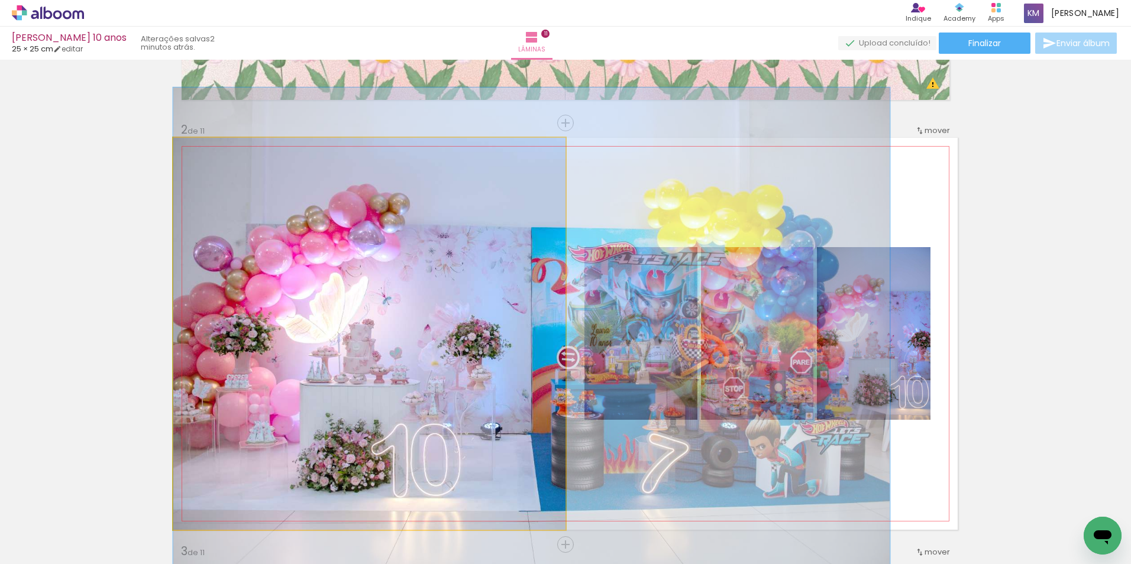
drag, startPoint x: 453, startPoint y: 359, endPoint x: 282, endPoint y: 212, distance: 225.8
click at [452, 357] on quentale-photo at bounding box center [369, 334] width 392 height 392
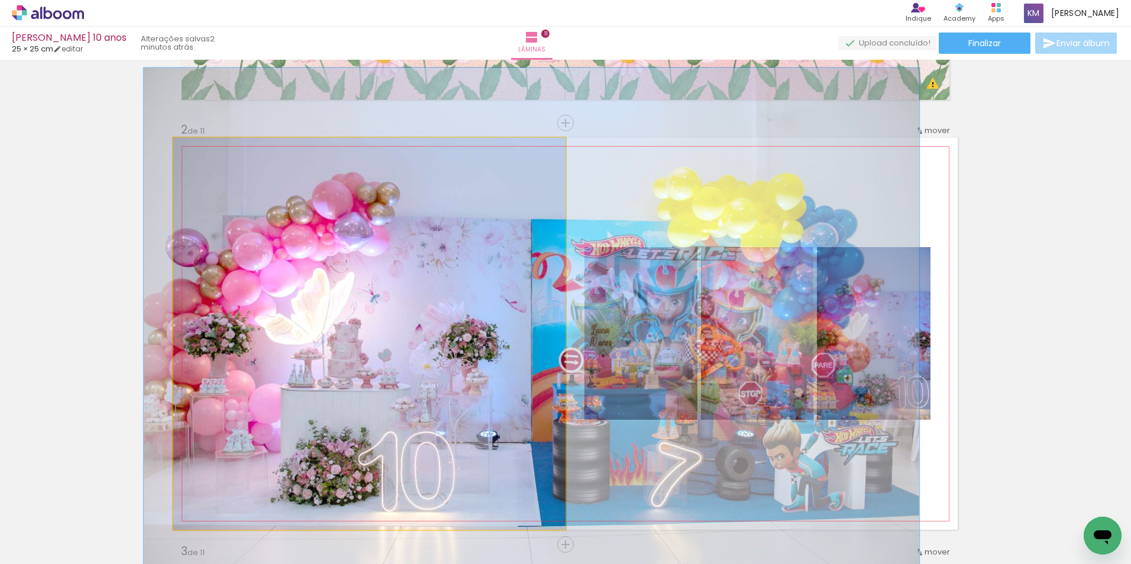
type paper-slider "132"
click at [212, 150] on div at bounding box center [216, 150] width 11 height 11
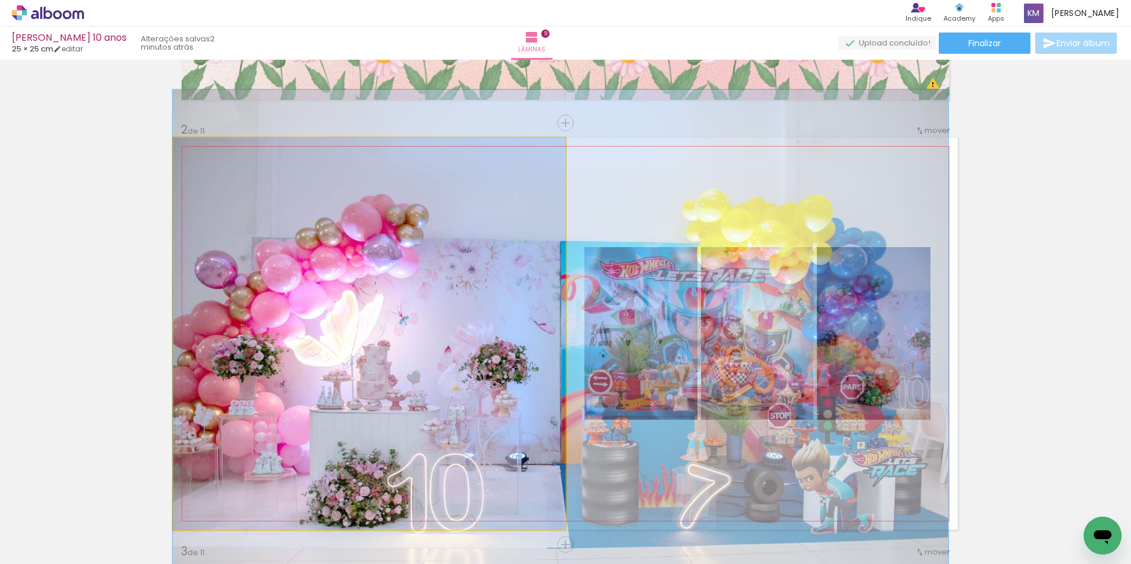
drag, startPoint x: 395, startPoint y: 283, endPoint x: 456, endPoint y: 305, distance: 64.8
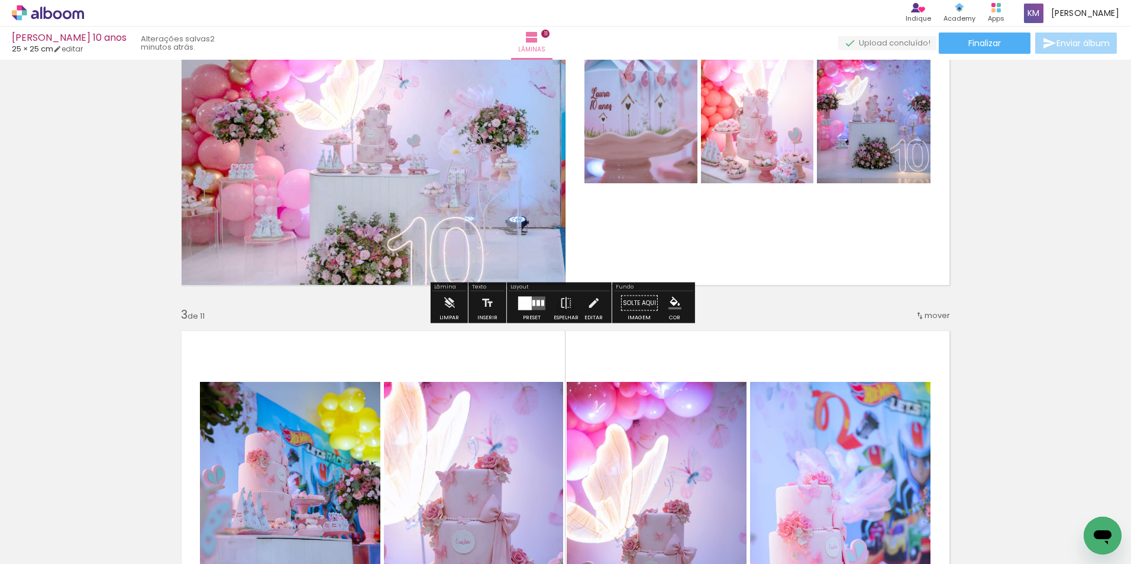
scroll to position [496, 0]
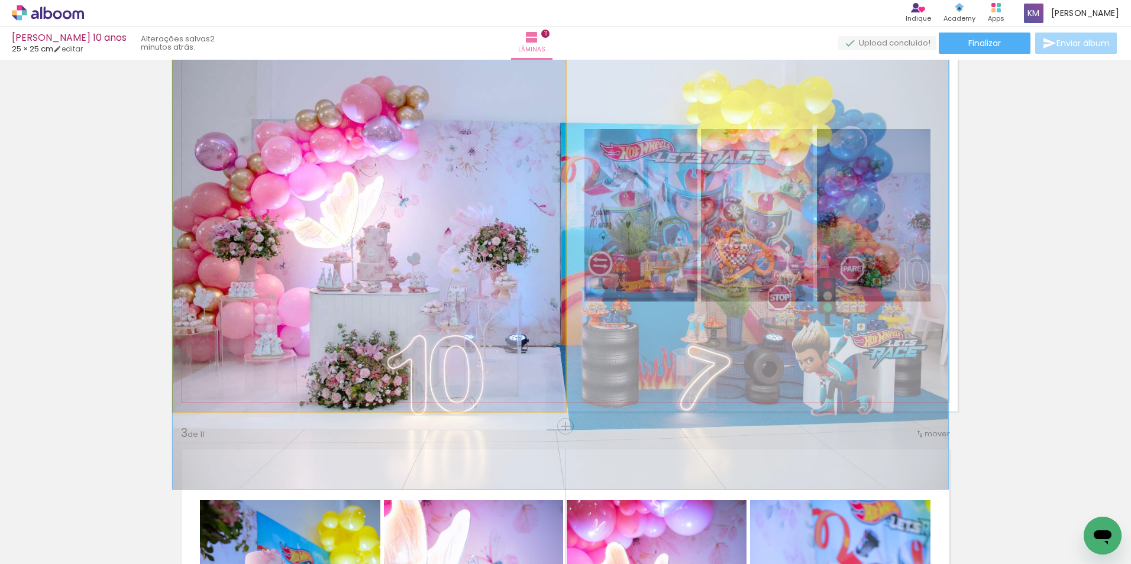
click at [429, 271] on quentale-photo at bounding box center [369, 216] width 392 height 392
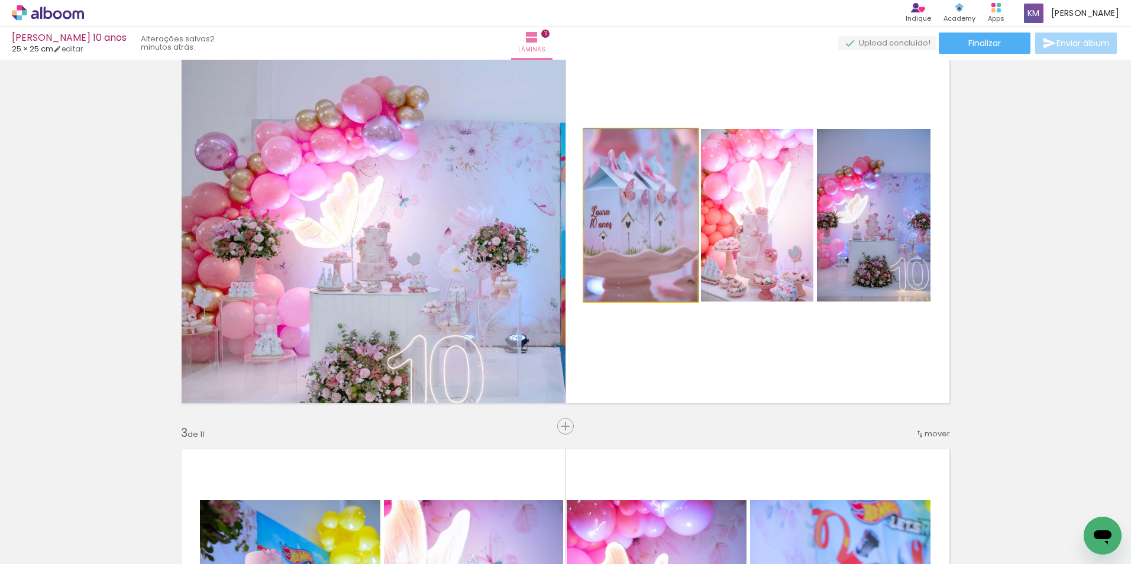
click at [627, 233] on quentale-photo at bounding box center [641, 215] width 113 height 173
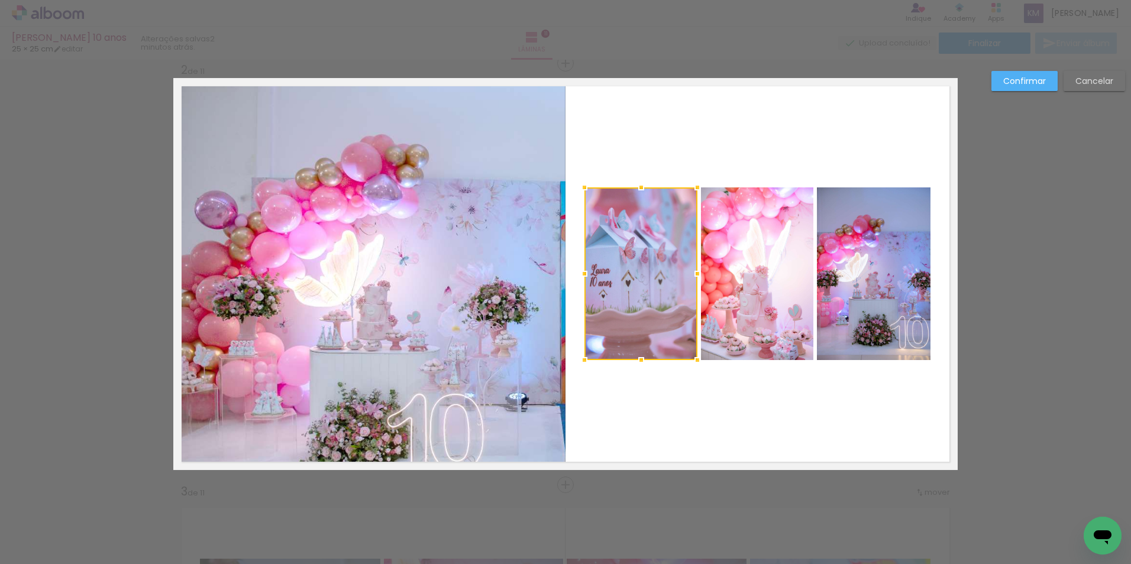
scroll to position [437, 0]
click at [754, 274] on quentale-photo at bounding box center [757, 274] width 112 height 173
click at [698, 274] on div at bounding box center [641, 274] width 113 height 173
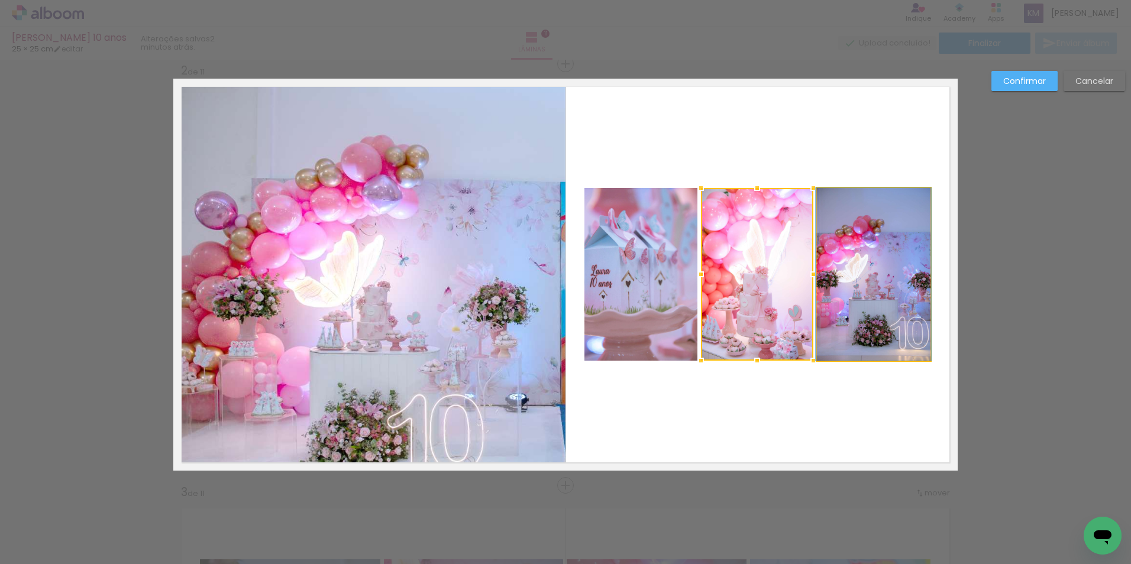
click at [877, 292] on quentale-photo at bounding box center [874, 274] width 114 height 173
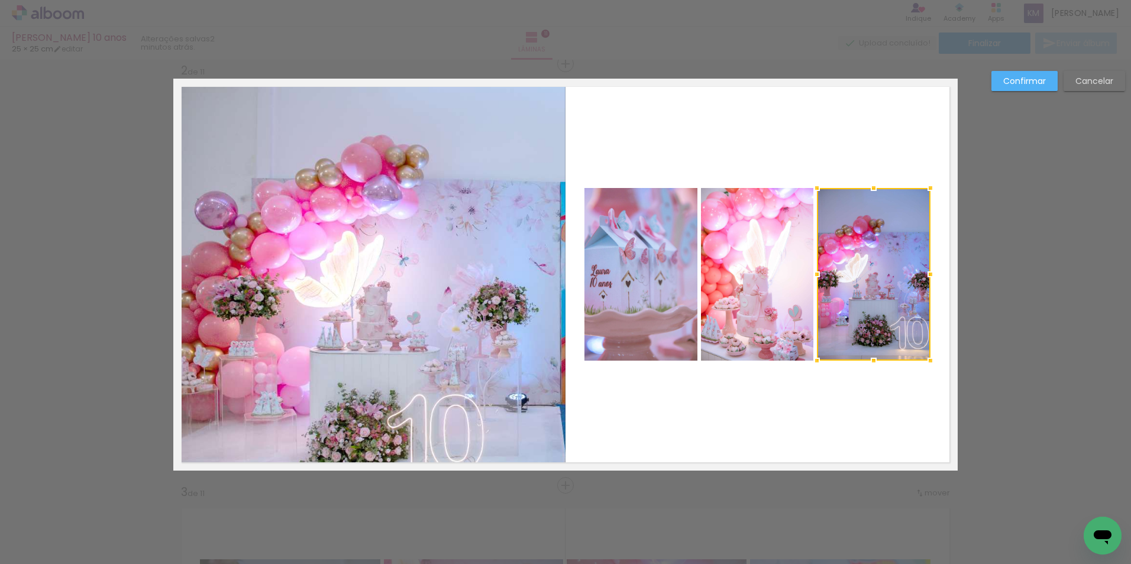
click at [877, 292] on div at bounding box center [874, 274] width 114 height 173
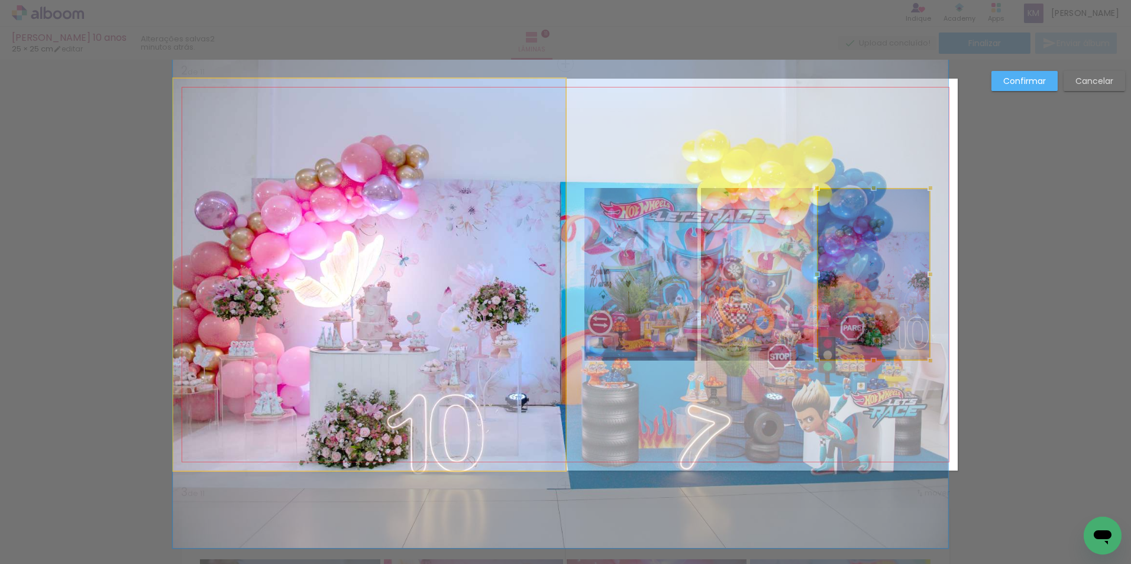
click at [454, 322] on quentale-photo at bounding box center [369, 275] width 392 height 392
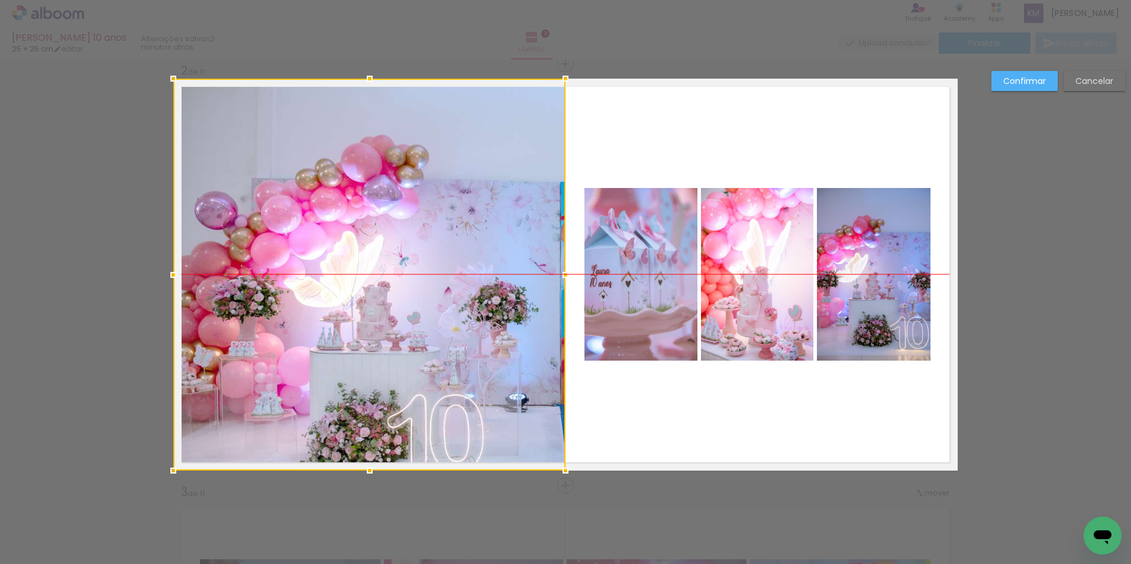
click at [454, 323] on div at bounding box center [369, 275] width 392 height 392
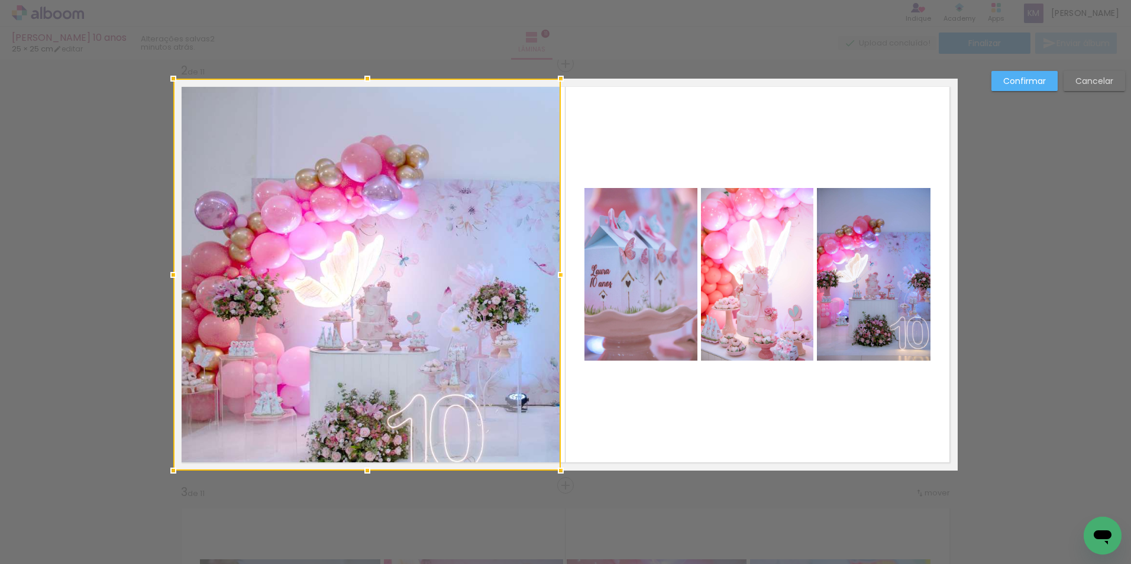
click at [553, 277] on div at bounding box center [561, 275] width 24 height 24
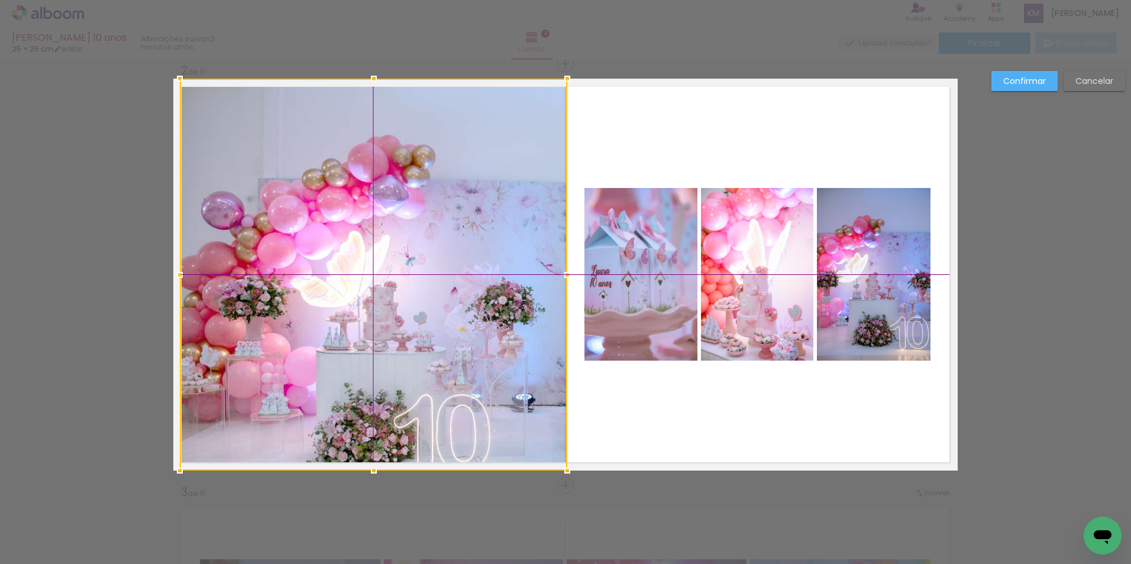
drag, startPoint x: 458, startPoint y: 355, endPoint x: 467, endPoint y: 354, distance: 9.0
click at [467, 354] on div at bounding box center [374, 275] width 388 height 392
drag, startPoint x: 472, startPoint y: 359, endPoint x: 475, endPoint y: 350, distance: 8.8
click at [475, 350] on div at bounding box center [373, 275] width 388 height 392
drag, startPoint x: 466, startPoint y: 370, endPoint x: 470, endPoint y: 356, distance: 14.1
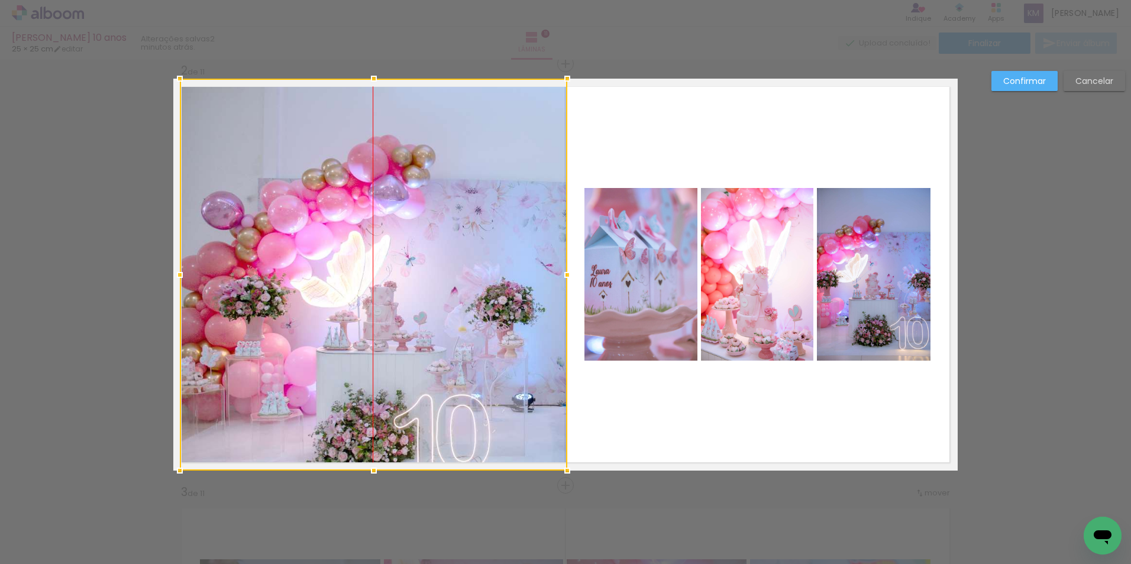
click at [470, 356] on div at bounding box center [374, 275] width 388 height 392
click at [400, 315] on div at bounding box center [374, 275] width 388 height 392
click at [643, 146] on quentale-layouter at bounding box center [565, 275] width 785 height 392
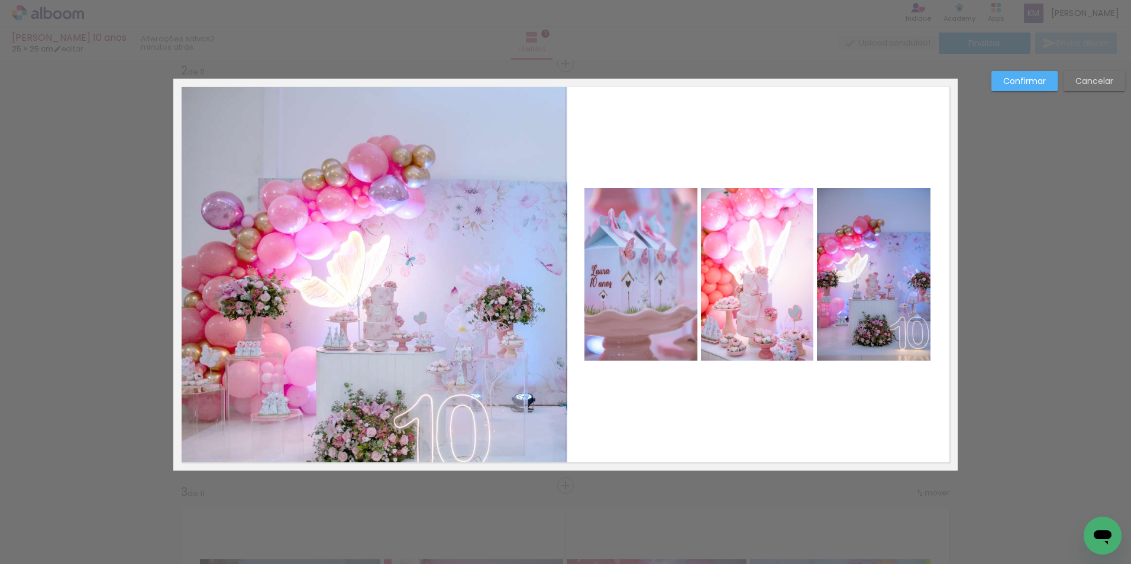
click at [599, 138] on quentale-layouter at bounding box center [565, 275] width 785 height 392
click at [0, 0] on slot "Confirmar" at bounding box center [0, 0] width 0 height 0
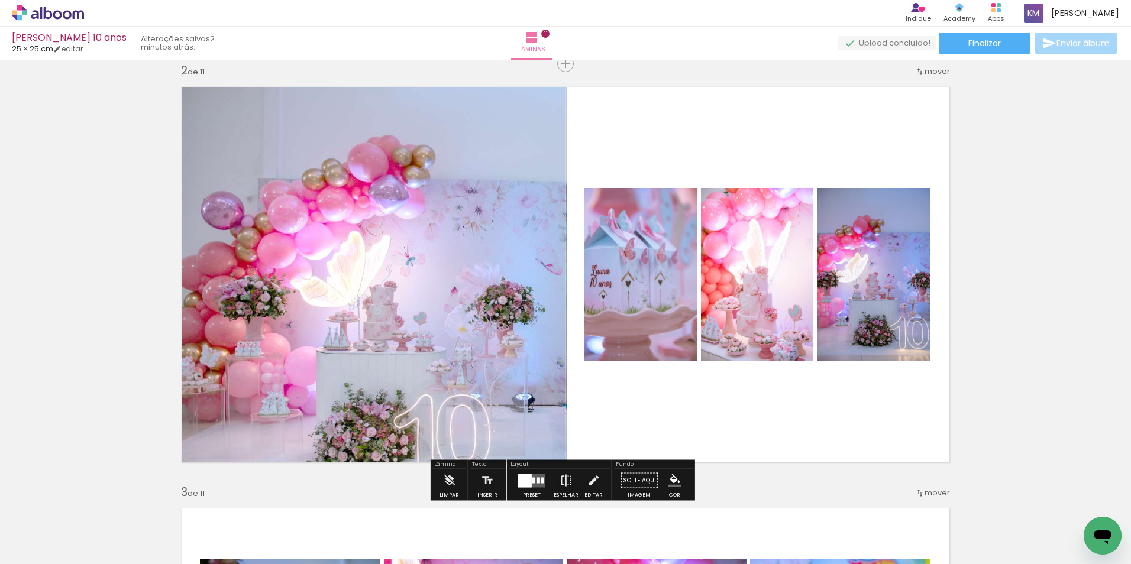
click at [488, 238] on quentale-photo at bounding box center [374, 275] width 388 height 392
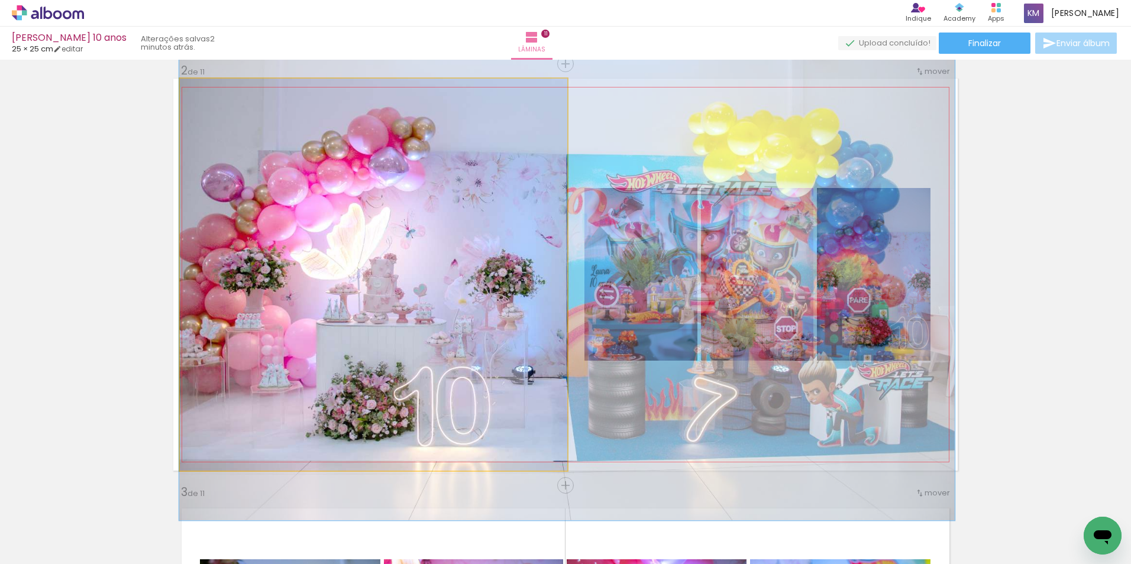
drag, startPoint x: 488, startPoint y: 238, endPoint x: 495, endPoint y: 210, distance: 28.7
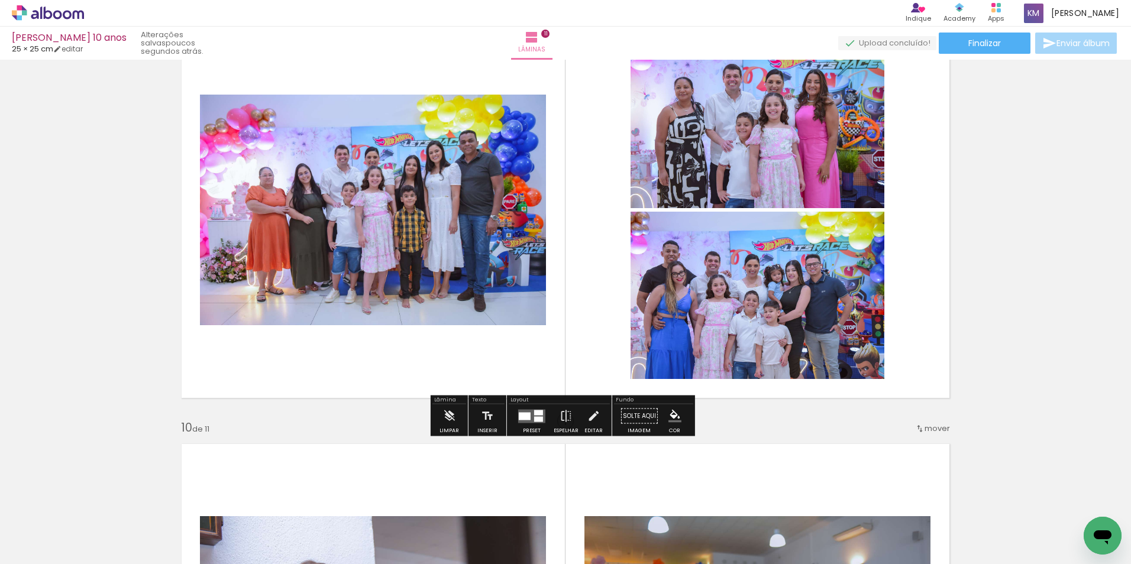
scroll to position [3100, 0]
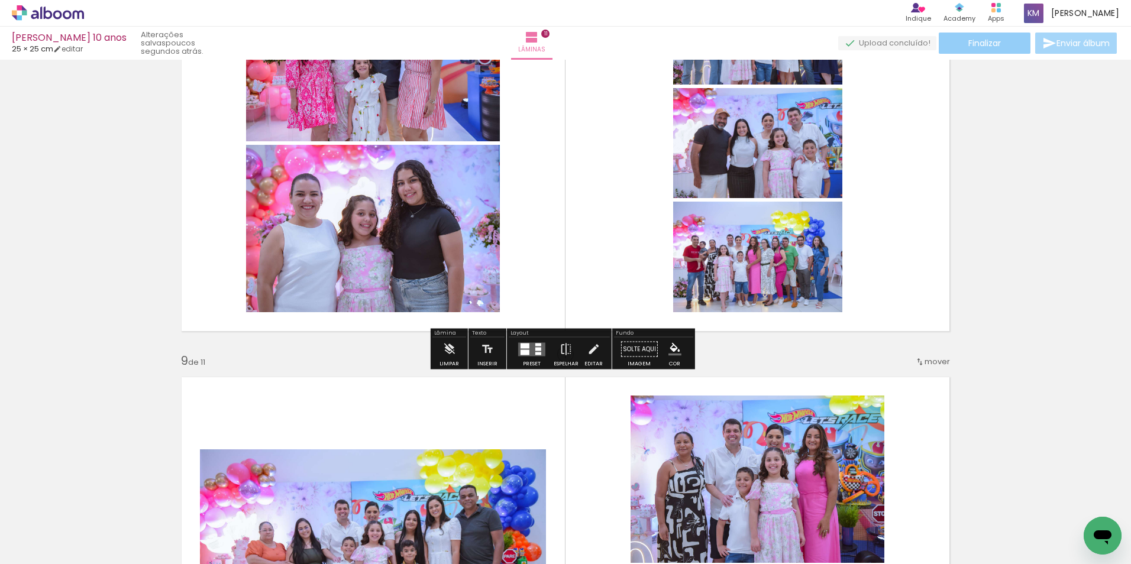
click at [987, 47] on span "Finalizar" at bounding box center [985, 43] width 33 height 8
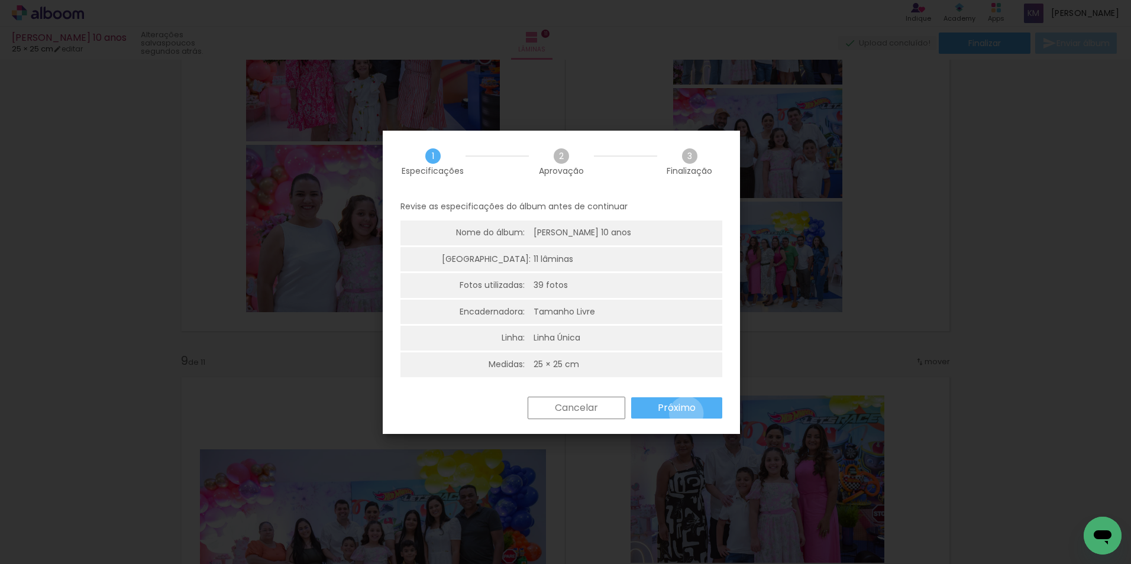
click at [0, 0] on slot "Próximo" at bounding box center [0, 0] width 0 height 0
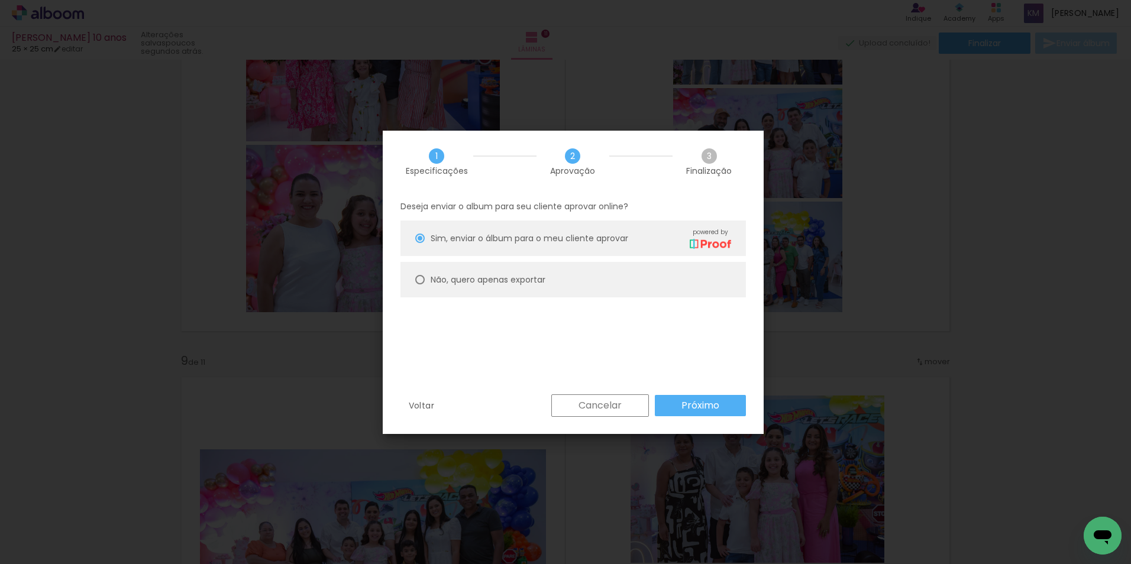
click at [0, 0] on slot "Próximo" at bounding box center [0, 0] width 0 height 0
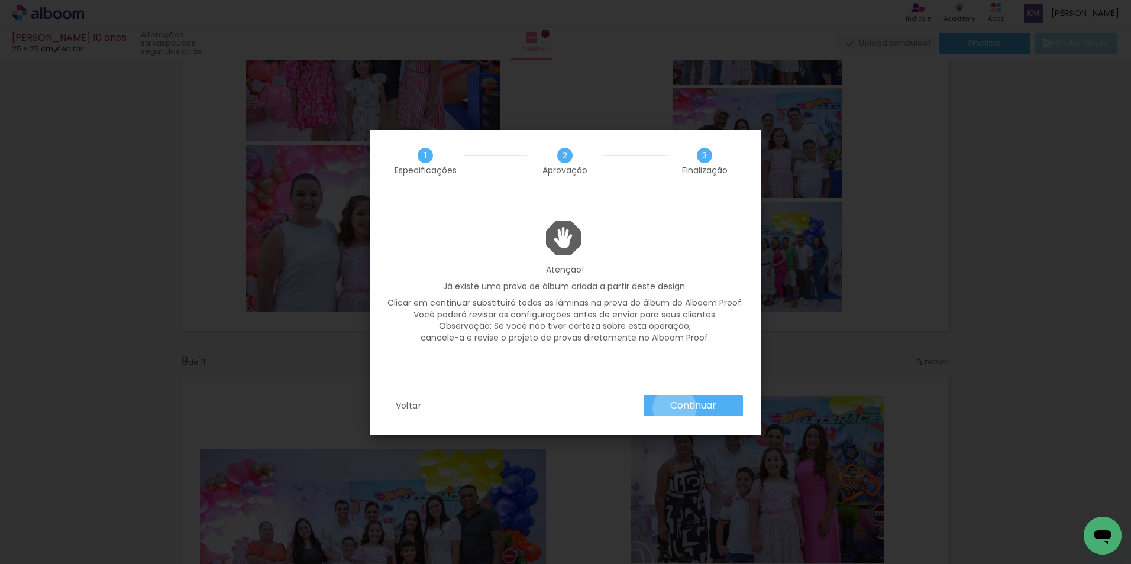
click at [0, 0] on slot "Continuar" at bounding box center [0, 0] width 0 height 0
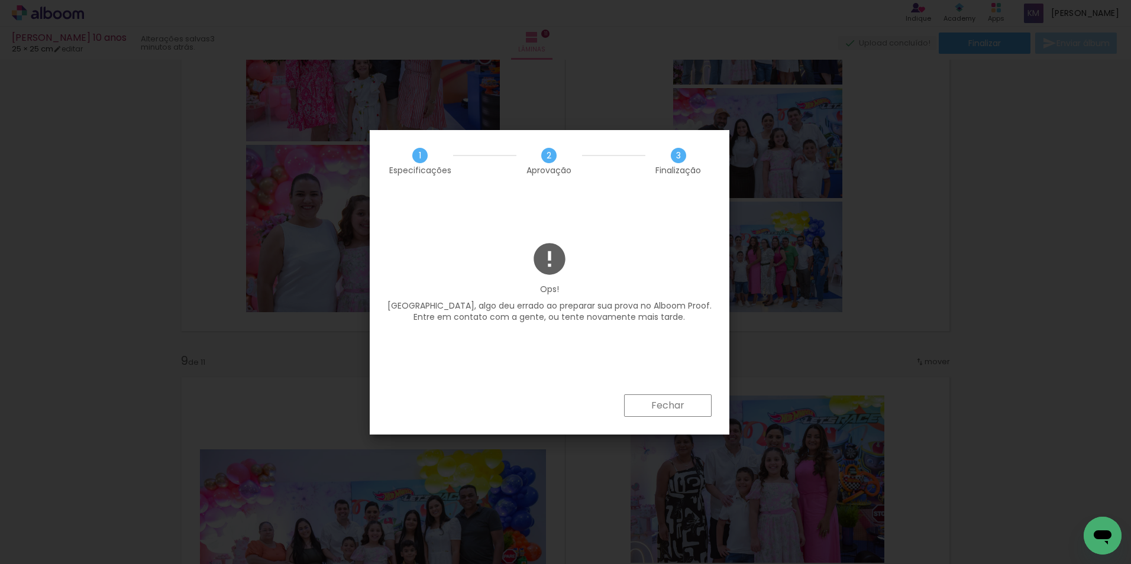
scroll to position [17384, 0]
click at [0, 0] on slot "Fechar" at bounding box center [0, 0] width 0 height 0
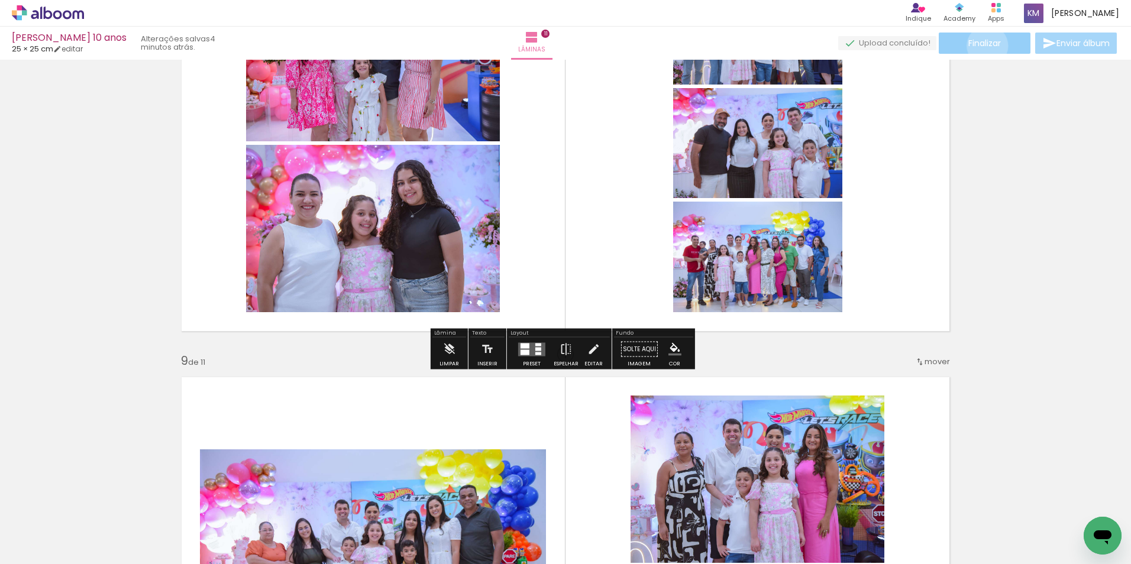
click at [983, 46] on span "Finalizar" at bounding box center [985, 43] width 33 height 8
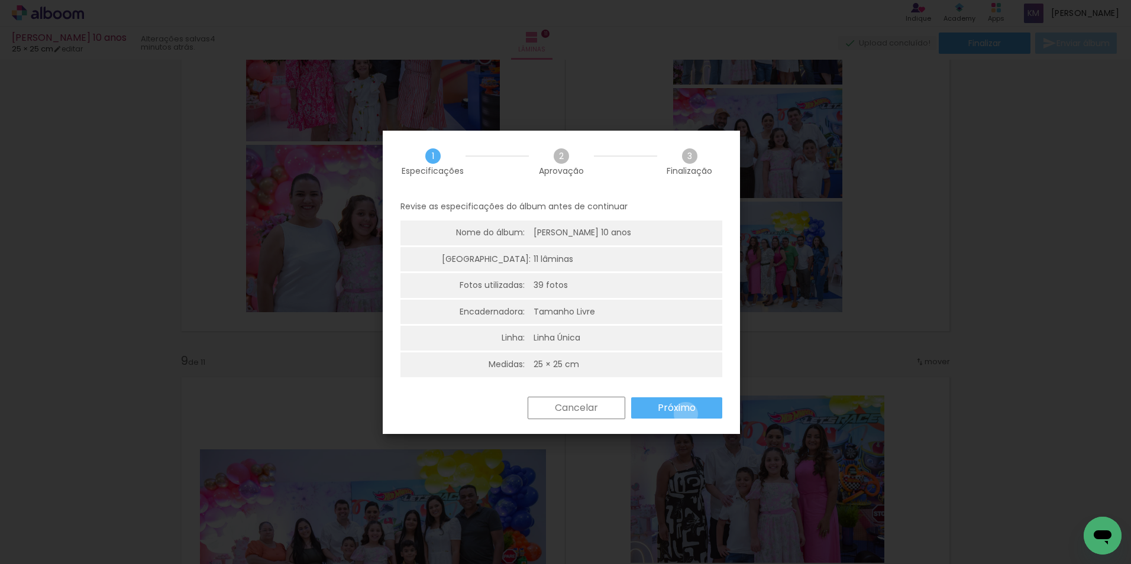
click at [685, 415] on paper-button "Próximo" at bounding box center [676, 408] width 91 height 21
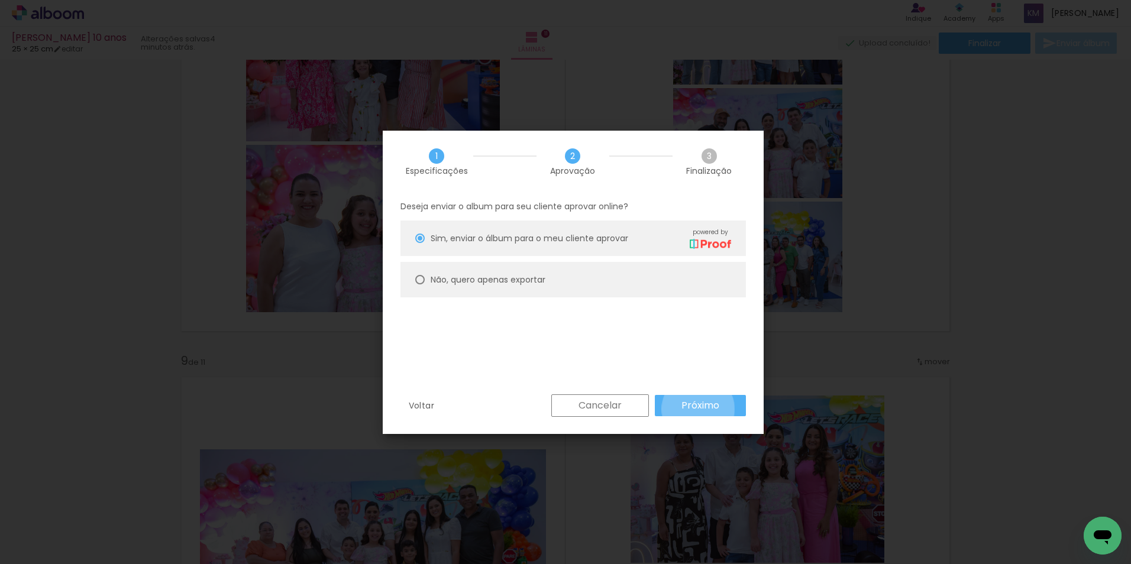
click at [0, 0] on slot "Próximo" at bounding box center [0, 0] width 0 height 0
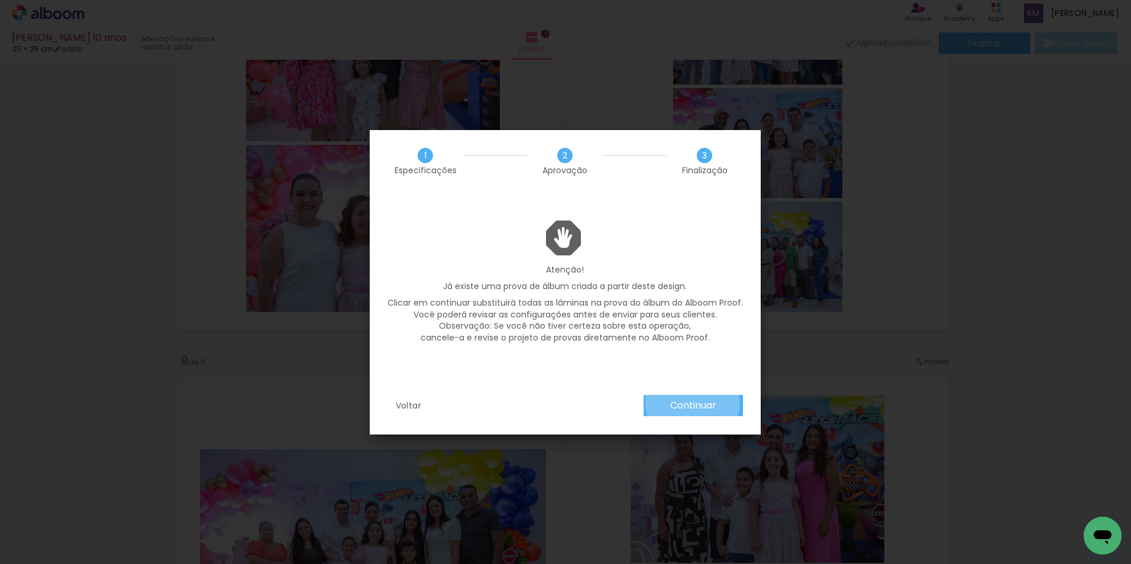
click at [0, 0] on slot "Continuar" at bounding box center [0, 0] width 0 height 0
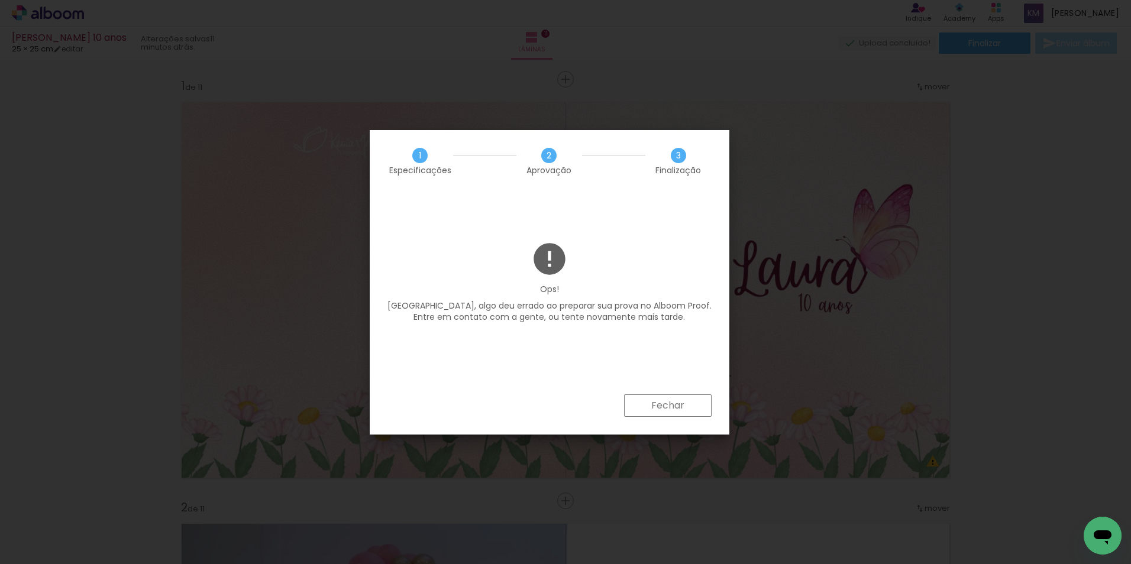
scroll to position [17384, 0]
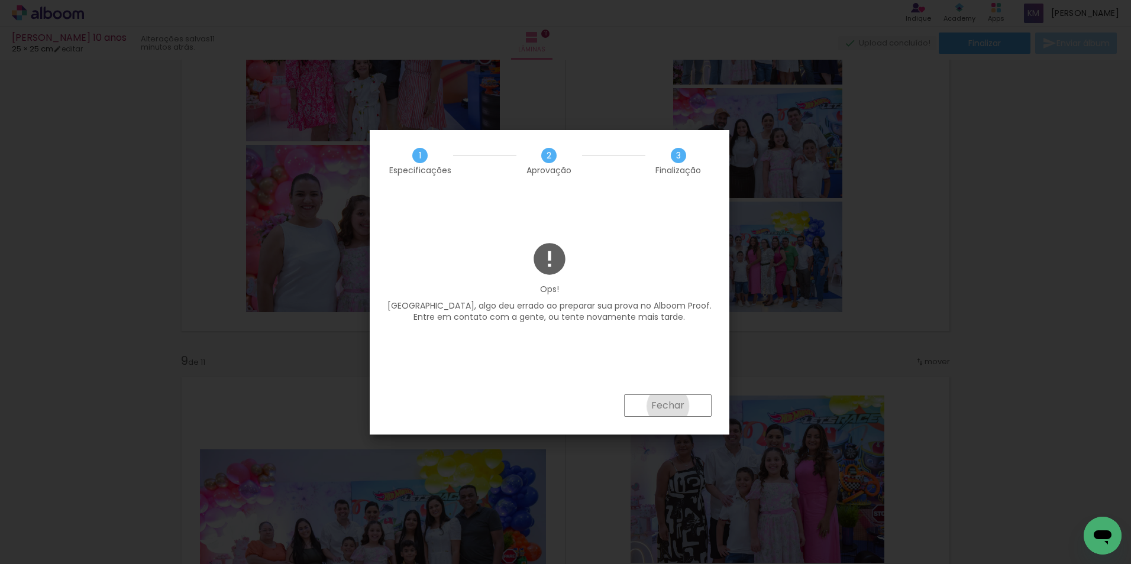
click at [0, 0] on slot "Fechar" at bounding box center [0, 0] width 0 height 0
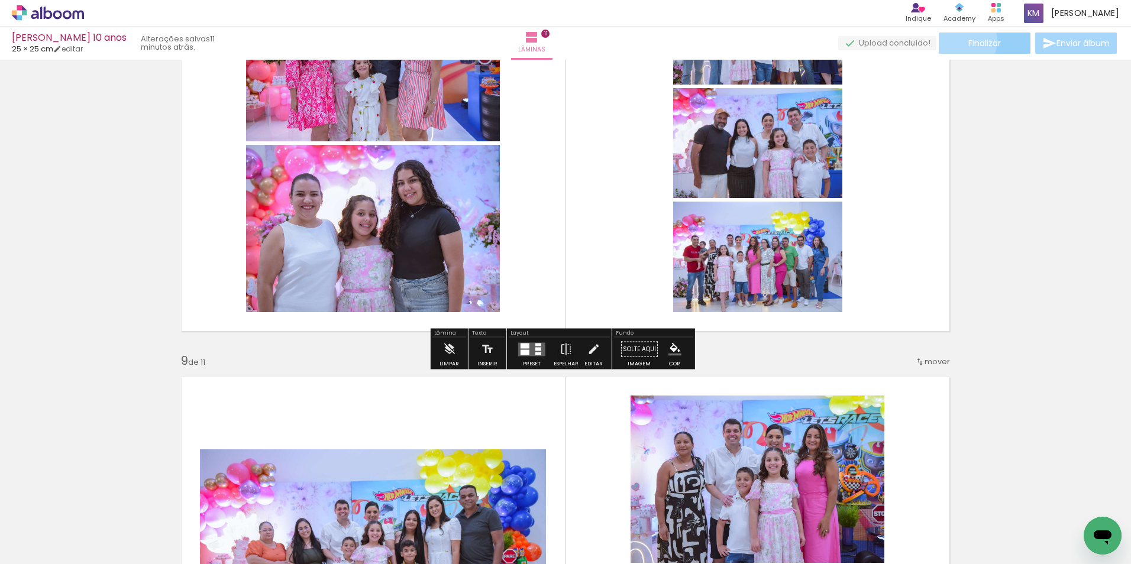
click at [962, 41] on paper-button "Finalizar" at bounding box center [985, 43] width 92 height 21
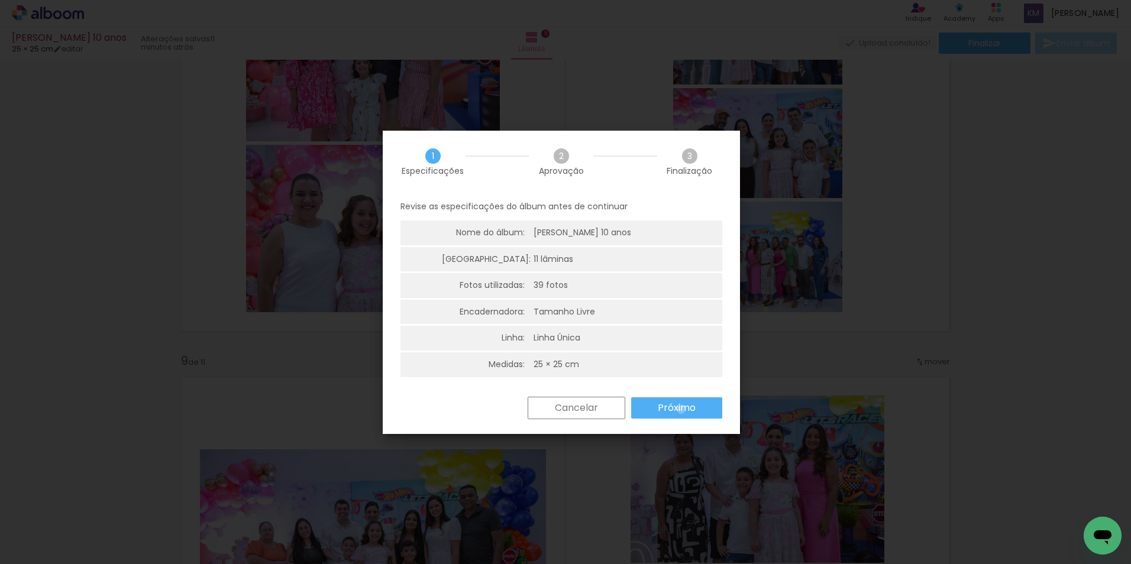
click at [0, 0] on slot "Próximo" at bounding box center [0, 0] width 0 height 0
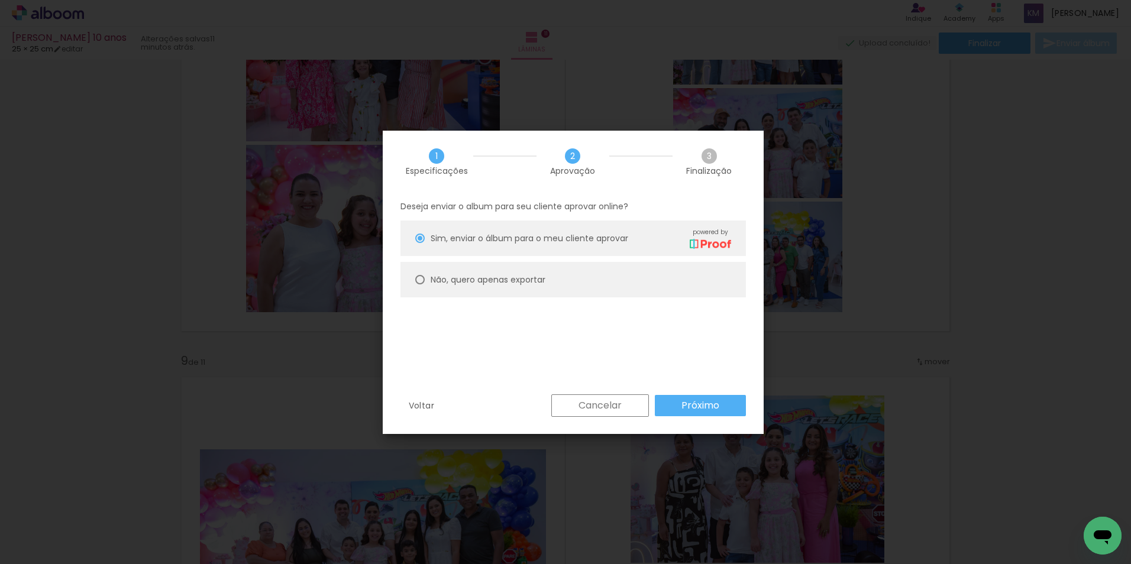
click at [0, 0] on slot "Não, quero apenas exportar" at bounding box center [0, 0] width 0 height 0
type paper-radio-button "on"
click at [0, 0] on slot "Próximo" at bounding box center [0, 0] width 0 height 0
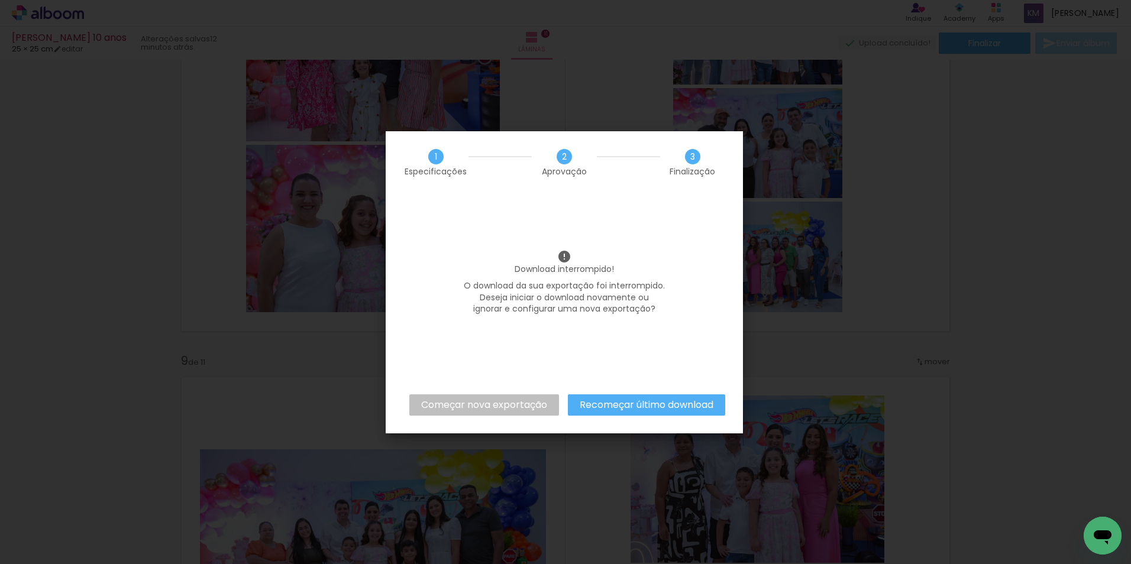
click at [0, 0] on slot "Começar nova exportação" at bounding box center [0, 0] width 0 height 0
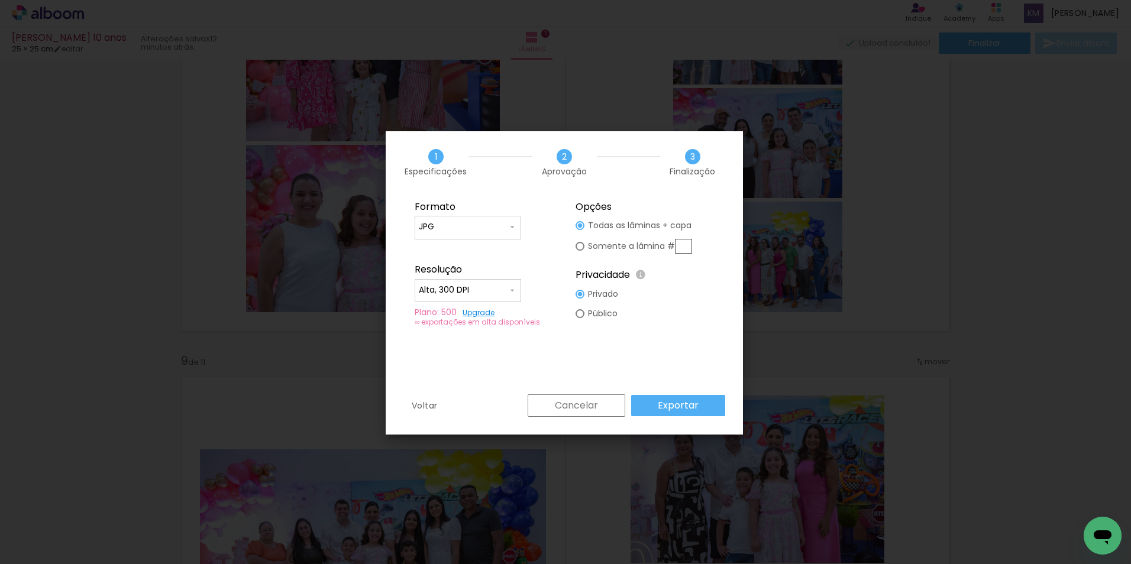
click at [0, 0] on slot "Exportar" at bounding box center [0, 0] width 0 height 0
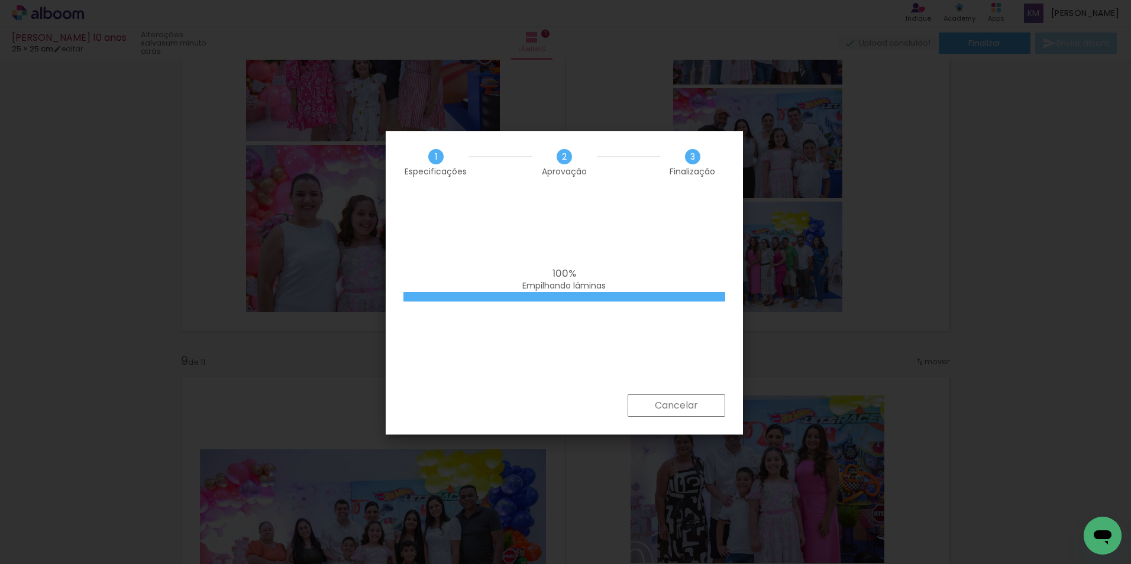
scroll to position [17384, 0]
